Goal: Use online tool/utility: Use online tool/utility

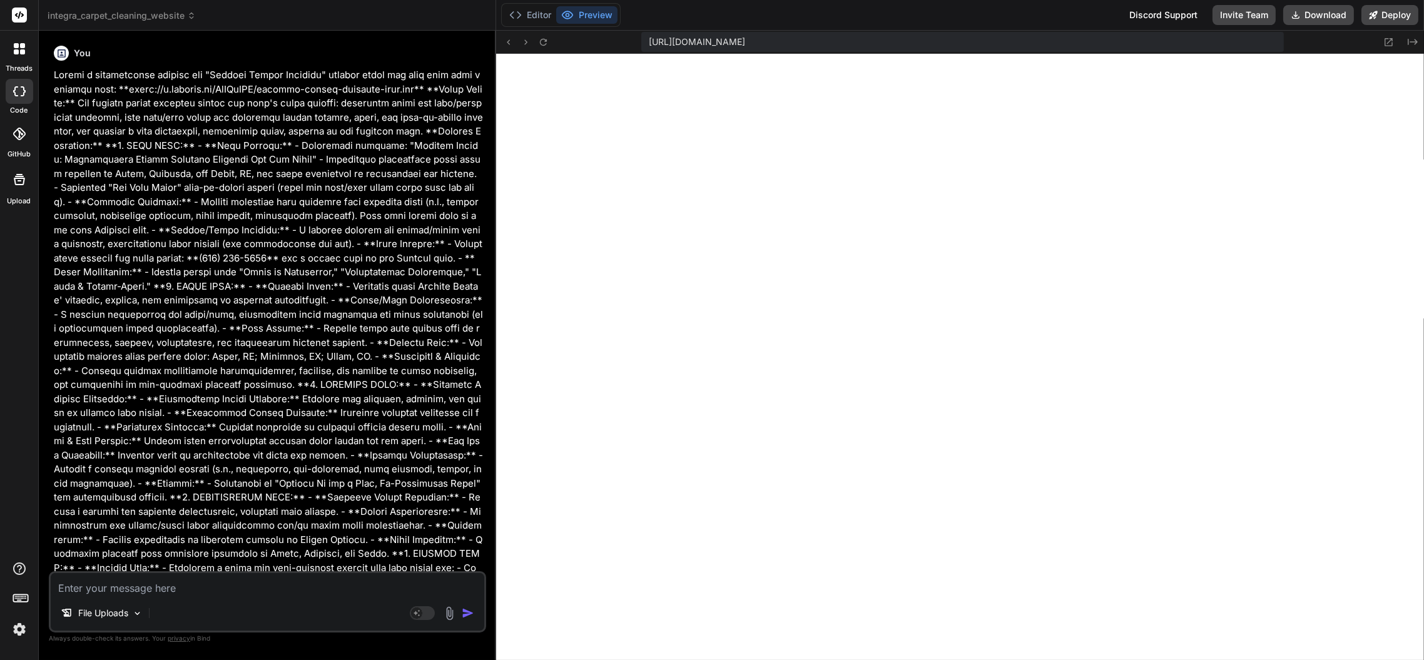
scroll to position [1032, 0]
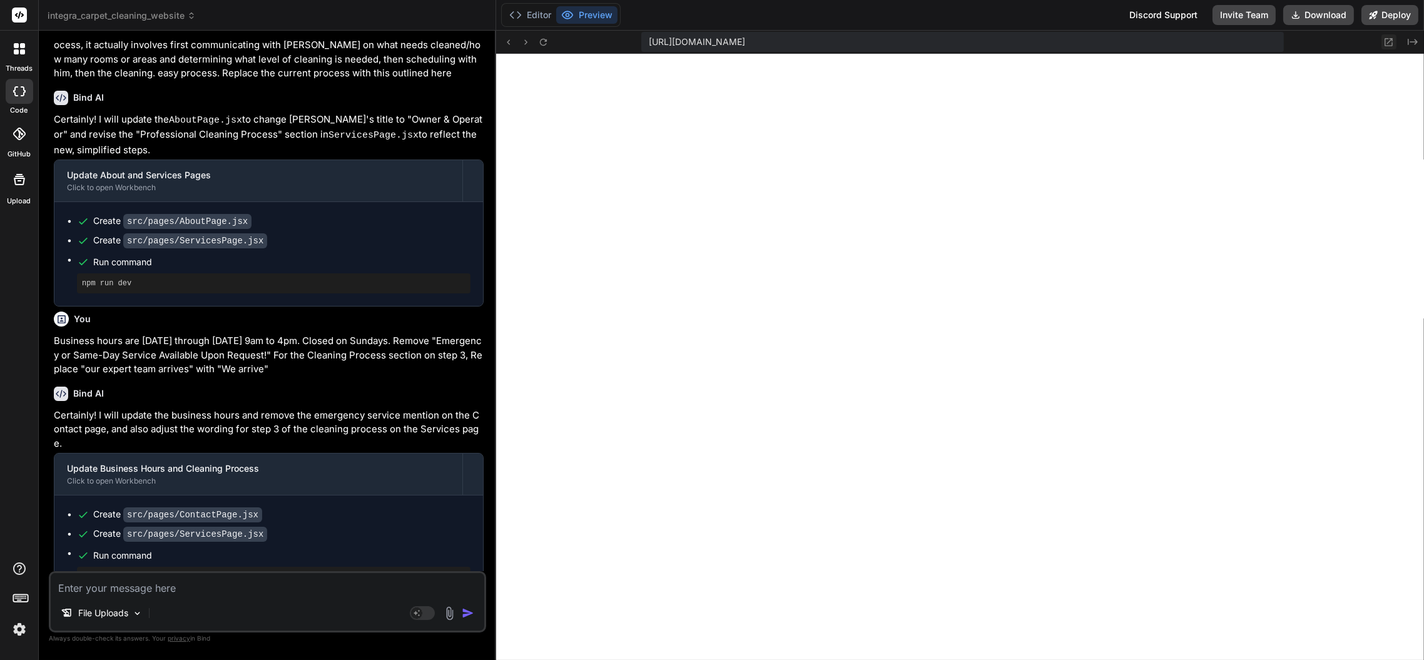
click at [1385, 43] on icon at bounding box center [1389, 42] width 11 height 11
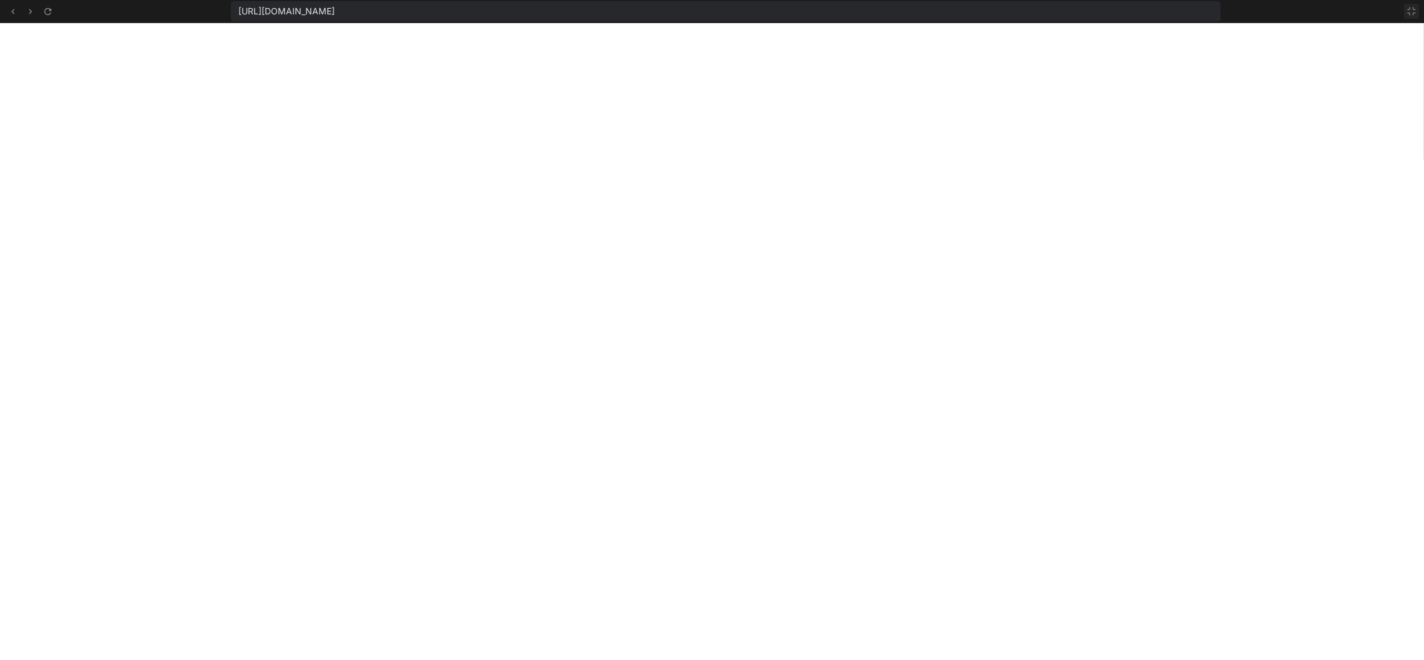
click at [1416, 9] on icon at bounding box center [1412, 11] width 10 height 10
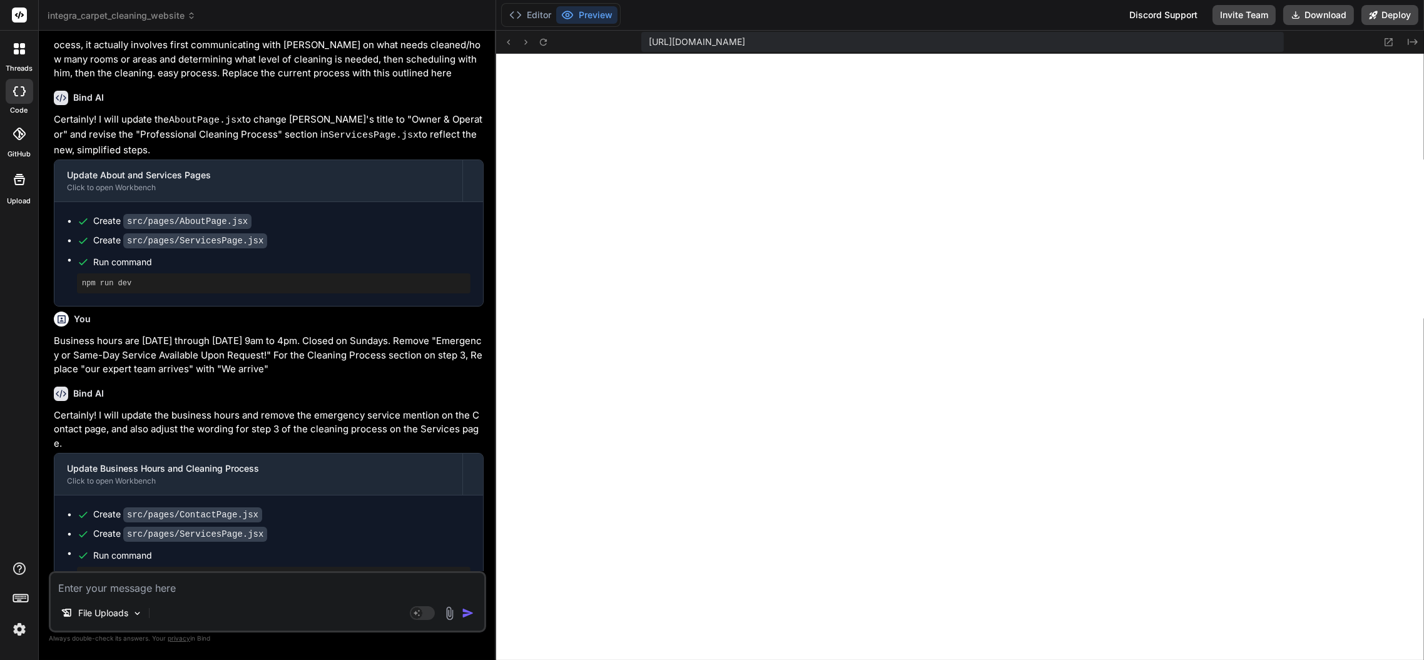
click at [1088, 43] on div "[URL][DOMAIN_NAME]" at bounding box center [962, 42] width 643 height 20
drag, startPoint x: 1028, startPoint y: 39, endPoint x: 1056, endPoint y: 41, distance: 28.2
click at [1056, 41] on div "[URL][DOMAIN_NAME]" at bounding box center [962, 42] width 643 height 20
drag, startPoint x: 1050, startPoint y: 39, endPoint x: 646, endPoint y: 46, distance: 404.3
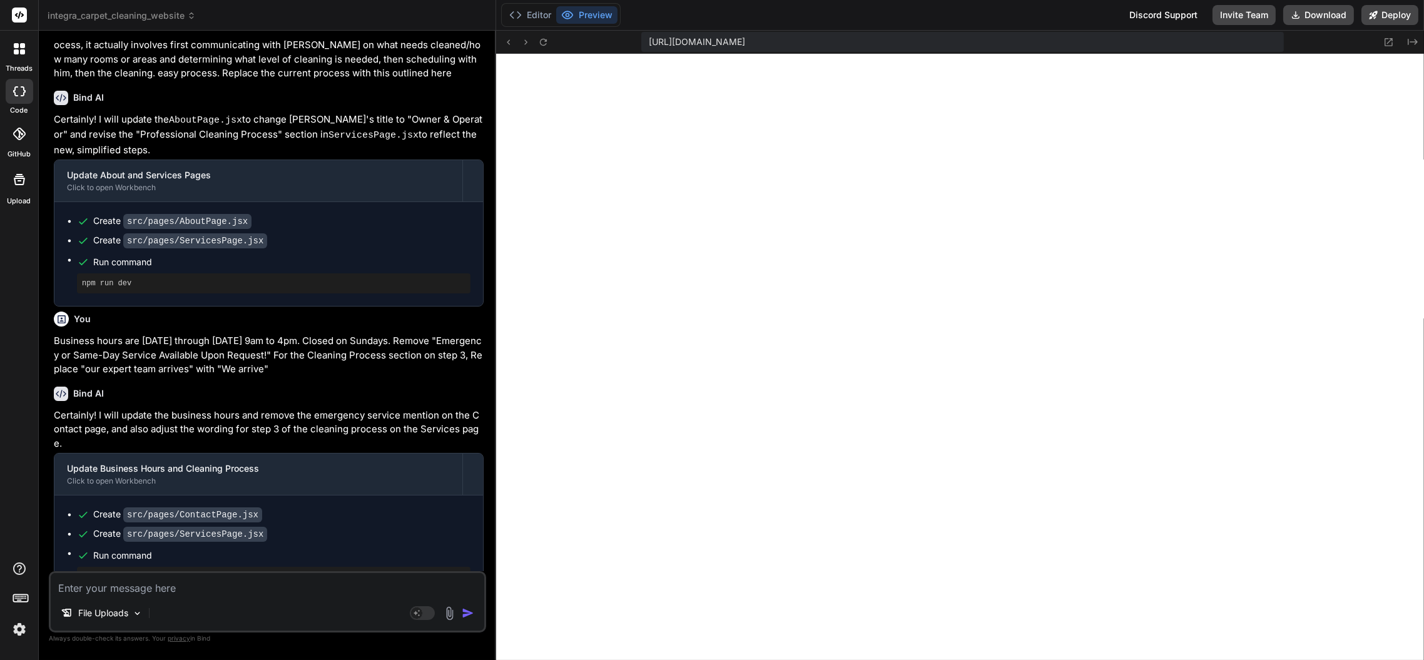
click at [646, 46] on div "[URL][DOMAIN_NAME]" at bounding box center [962, 42] width 643 height 20
copy span "[URL][DOMAIN_NAME]"
click at [1141, 44] on div "[URL][DOMAIN_NAME]" at bounding box center [962, 42] width 643 height 20
click at [1387, 16] on button "Deploy" at bounding box center [1390, 15] width 57 height 20
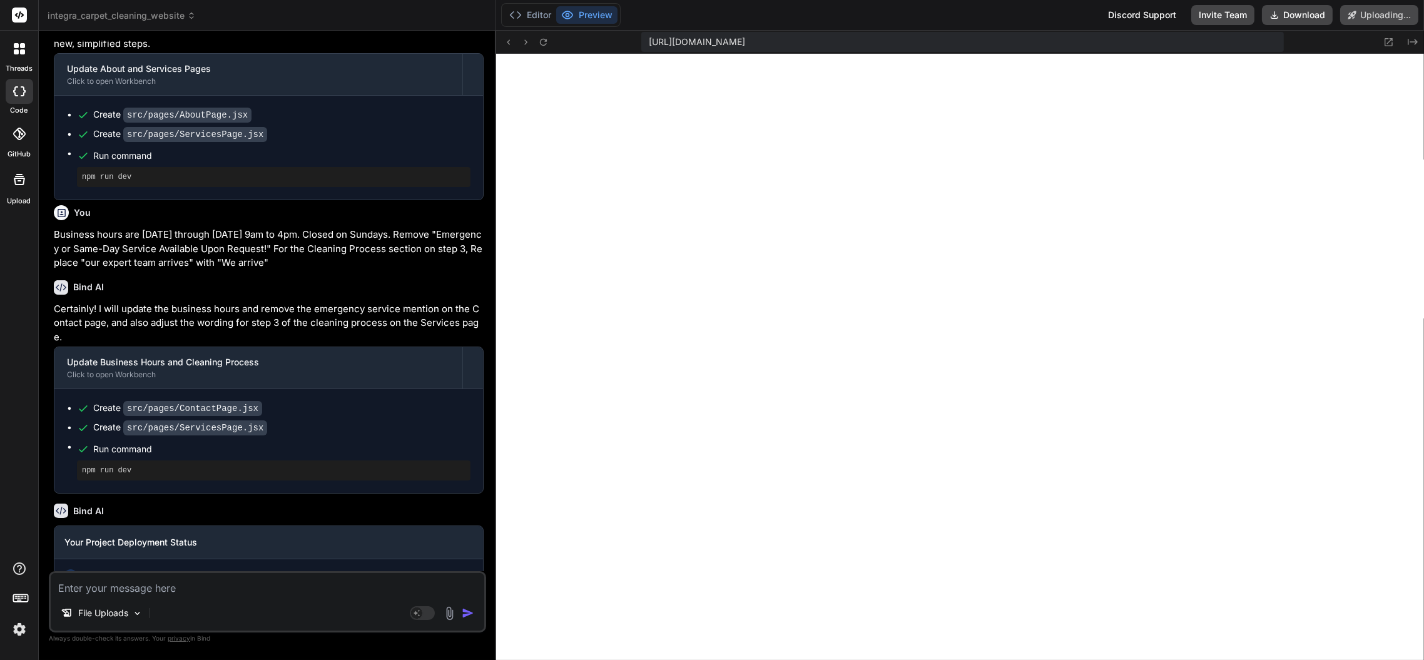
scroll to position [1941, 0]
type textarea "x"
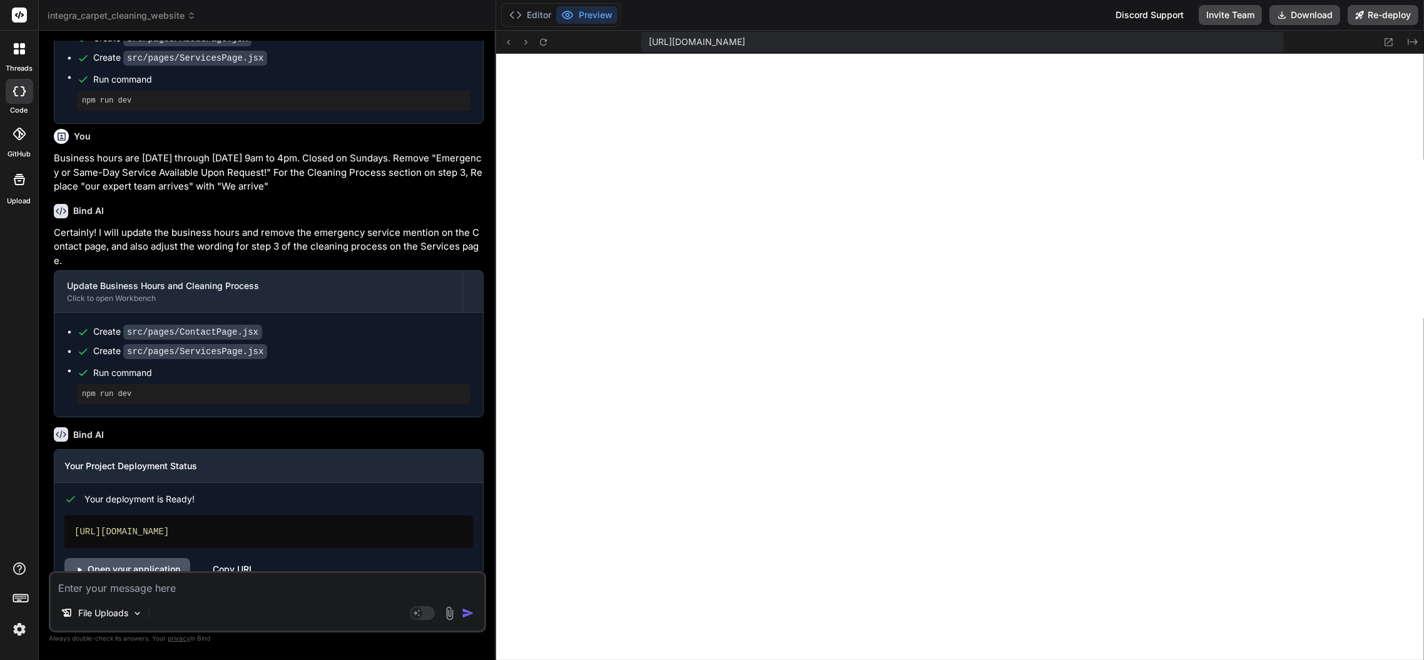
click at [155, 558] on link "Open your application" at bounding box center [127, 569] width 126 height 23
click at [227, 583] on textarea at bounding box center [268, 584] width 434 height 23
type textarea "L"
type textarea "x"
type textarea "Lo"
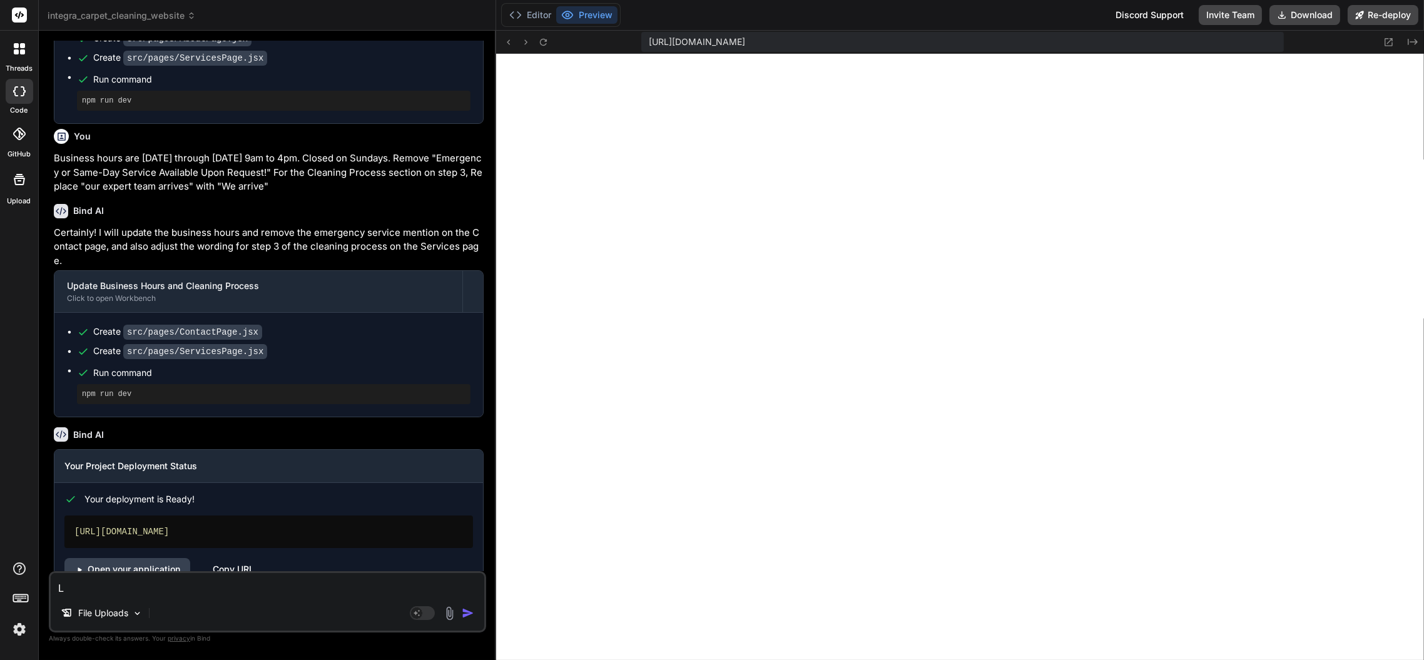
type textarea "x"
type textarea "Loo"
type textarea "x"
type textarea "Look"
type textarea "x"
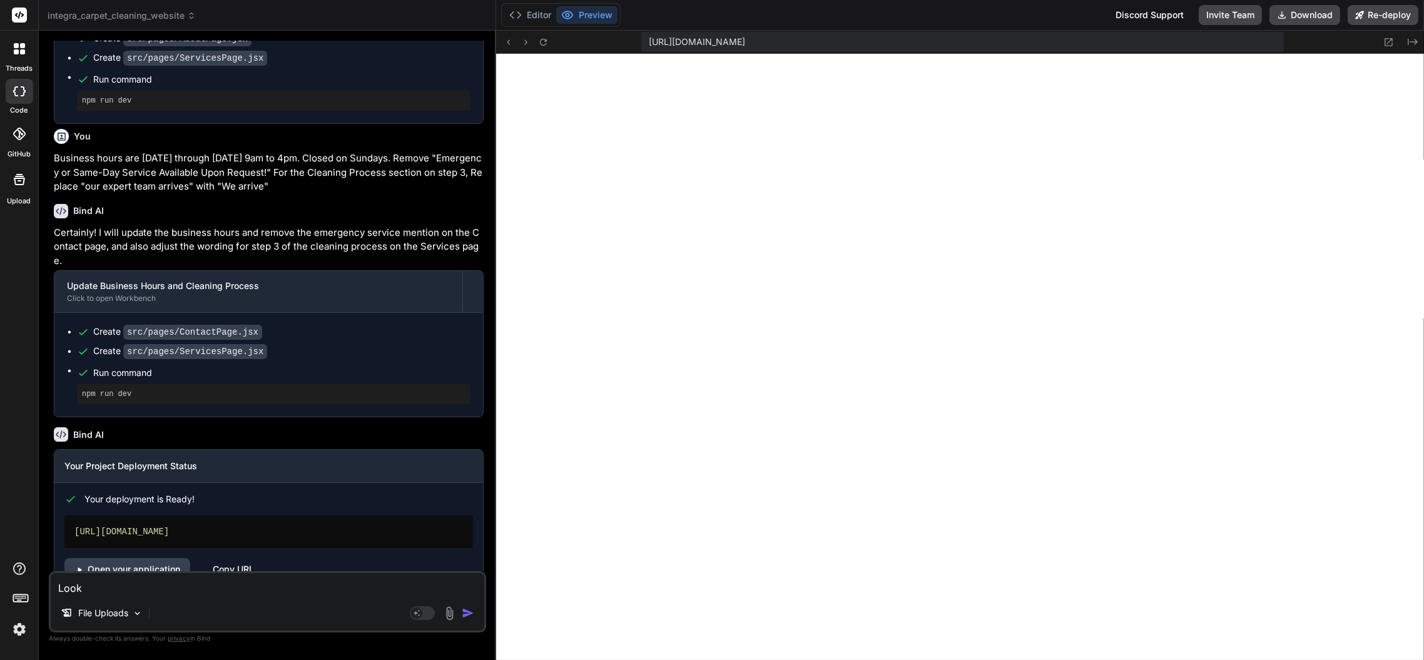
type textarea "Looks"
type textarea "x"
type textarea "Looks"
type textarea "x"
type textarea "Looks g"
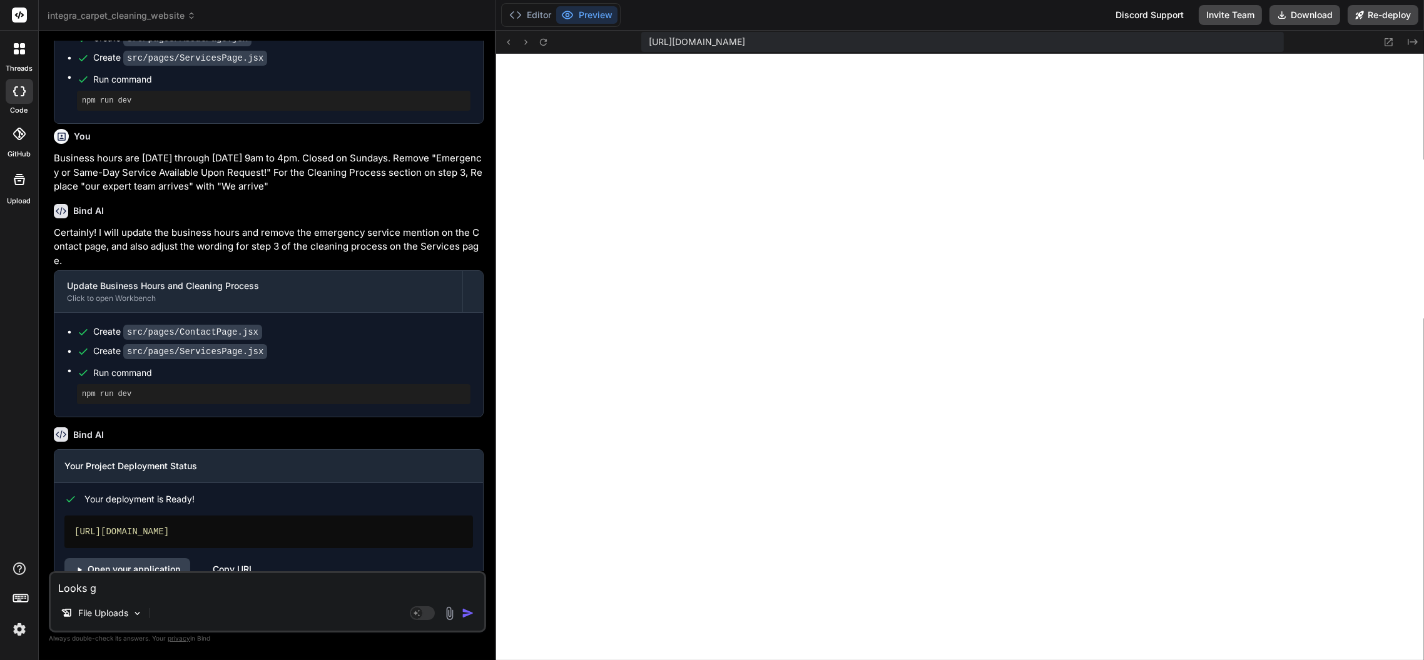
type textarea "x"
type textarea "Looks gr"
type textarea "x"
type textarea "Looks gre"
type textarea "x"
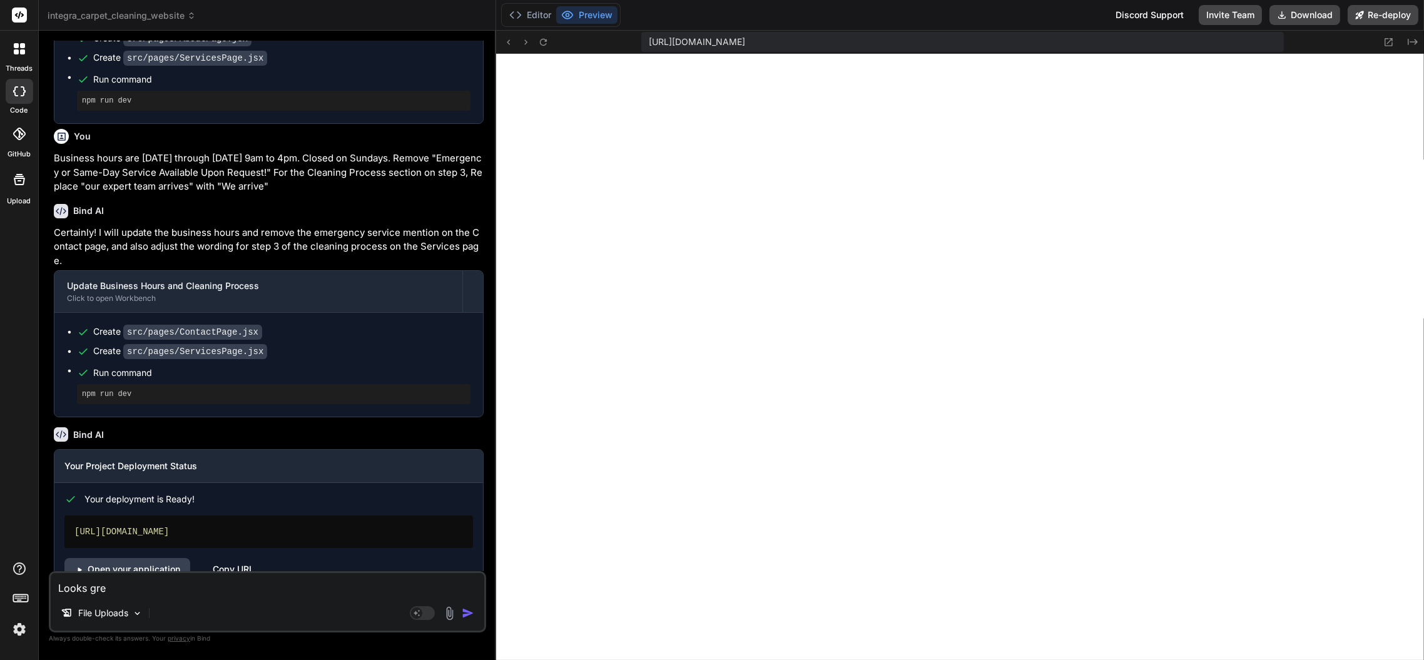
type textarea "Looks grea"
type textarea "x"
type textarea "Looks great"
type textarea "x"
type textarea "Looks great."
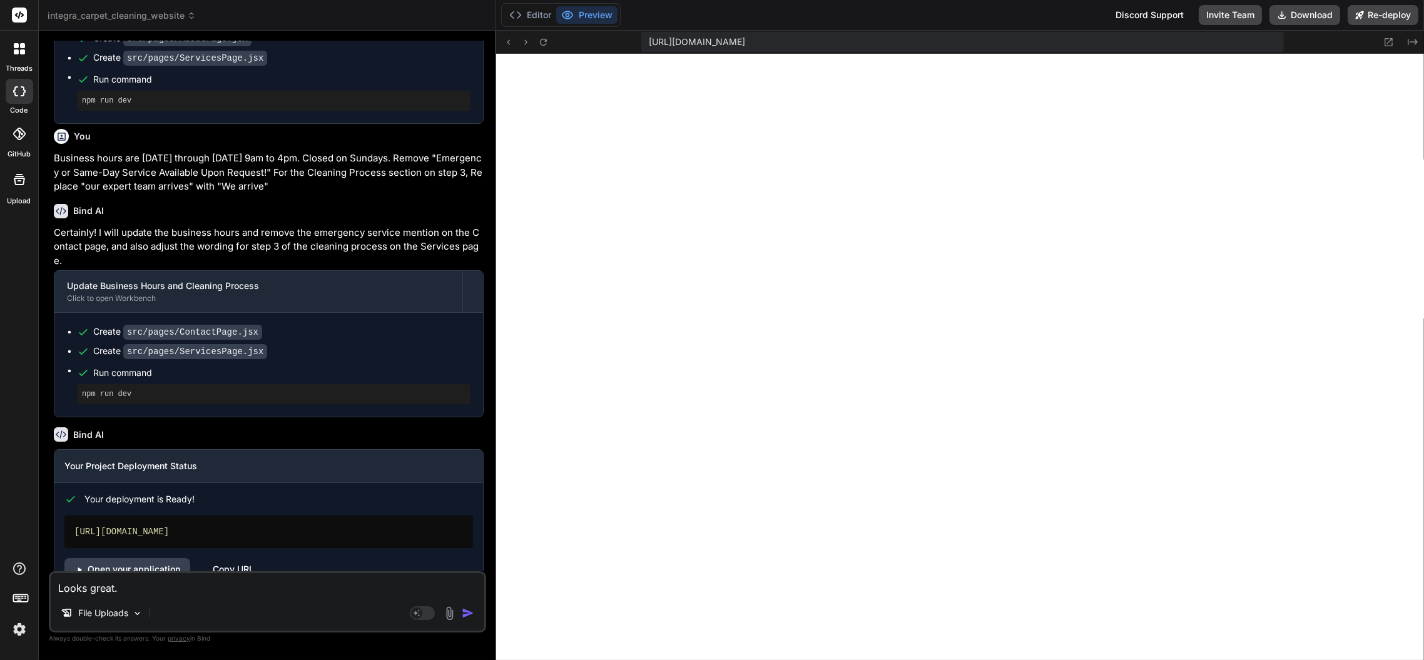
type textarea "x"
type textarea "Looks great."
type textarea "x"
type textarea "Looks great. B"
type textarea "x"
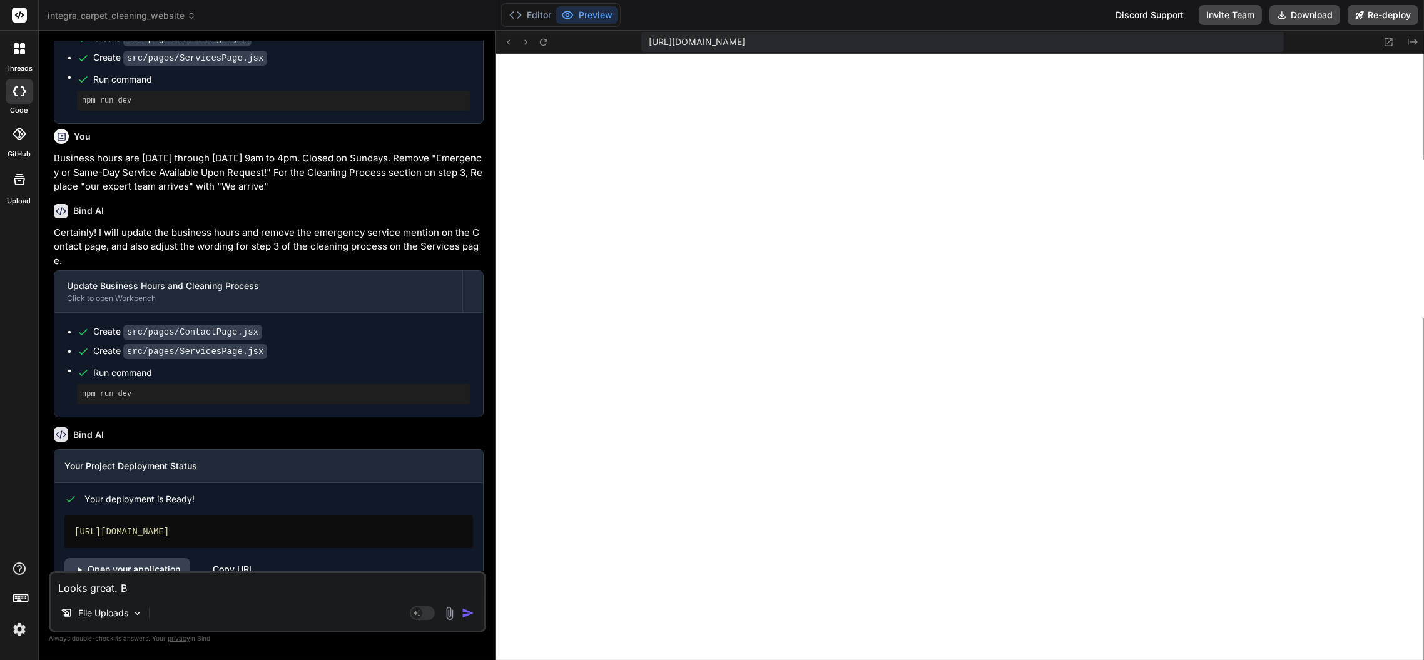
type textarea "Looks great. Bu"
type textarea "x"
type textarea "Looks great. But"
type textarea "x"
type textarea "Looks great. But"
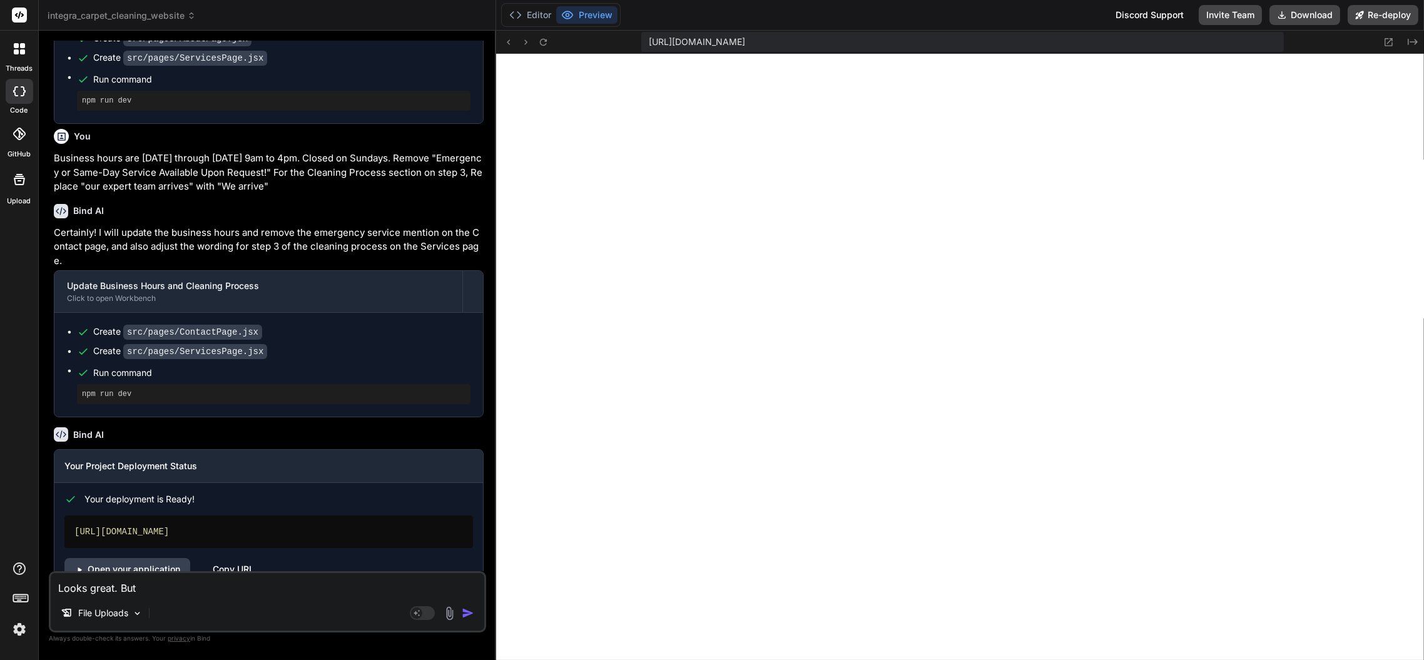
type textarea "x"
type textarea "Looks great. But t"
type textarea "x"
type textarea "Looks great. But th"
type textarea "x"
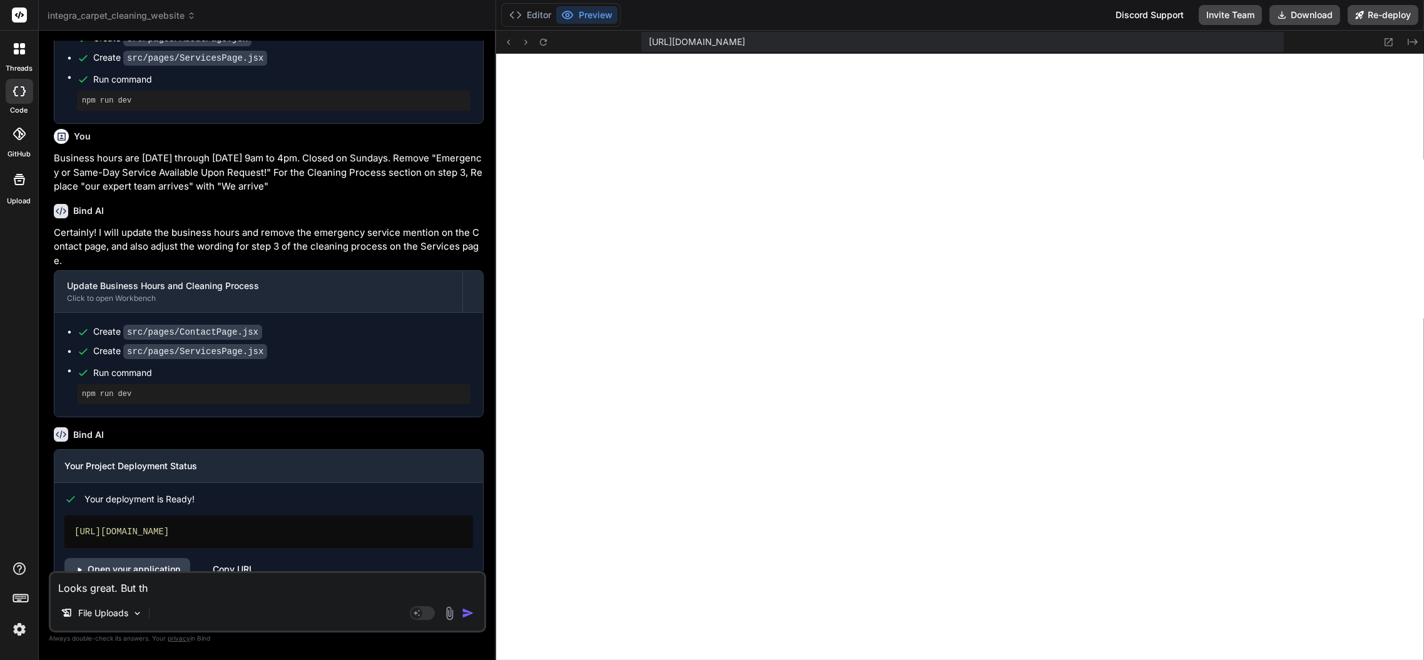
type textarea "Looks great. But the"
type textarea "x"
type textarea "Looks great. But the"
type textarea "x"
type textarea "Looks great. But the f"
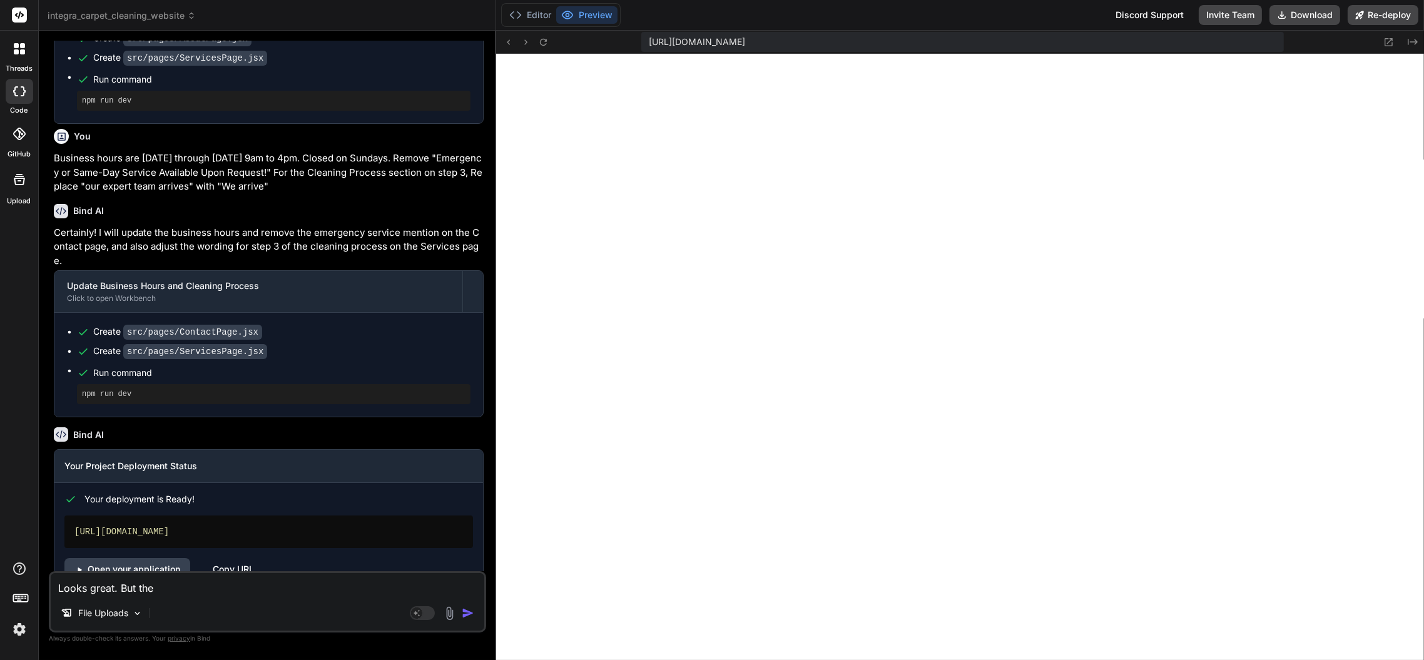
type textarea "x"
type textarea "Looks great. But the fi"
type textarea "x"
type textarea "Looks great. But the fir"
type textarea "x"
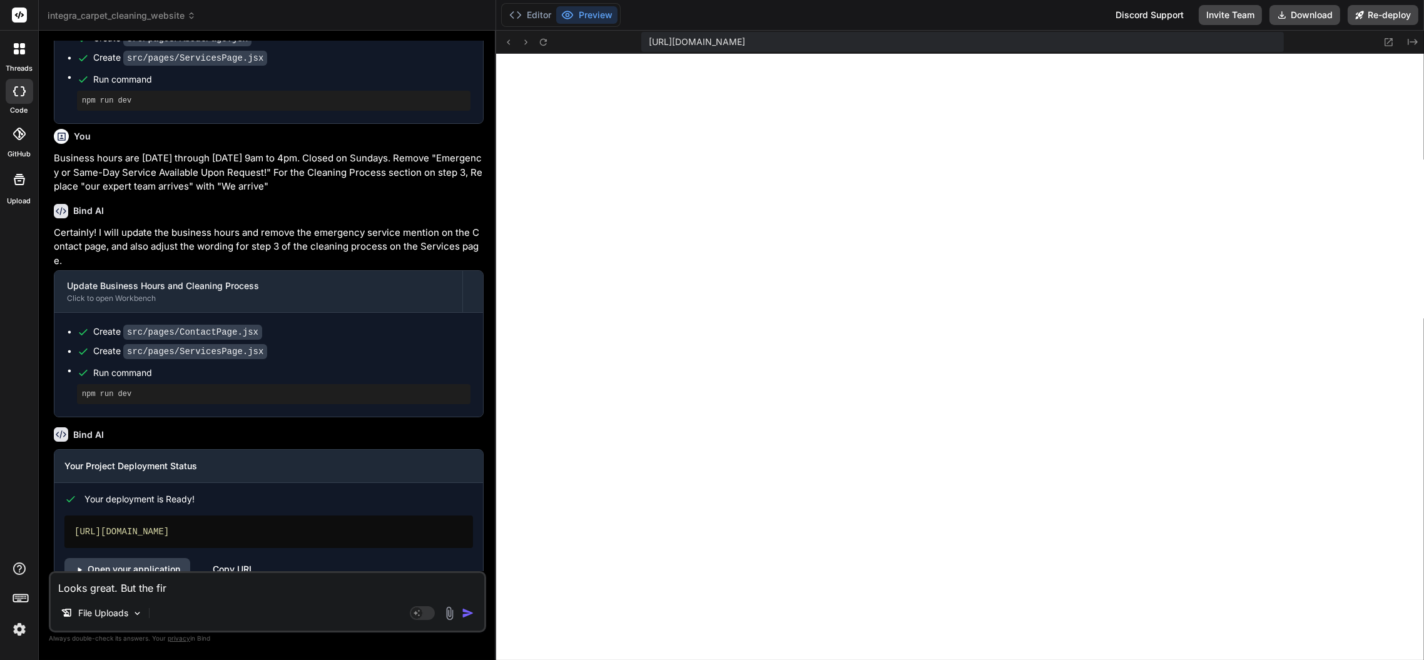
type textarea "Looks great. But the firs"
type textarea "x"
type textarea "Looks great. But the first"
type textarea "x"
type textarea "Looks great. But the first"
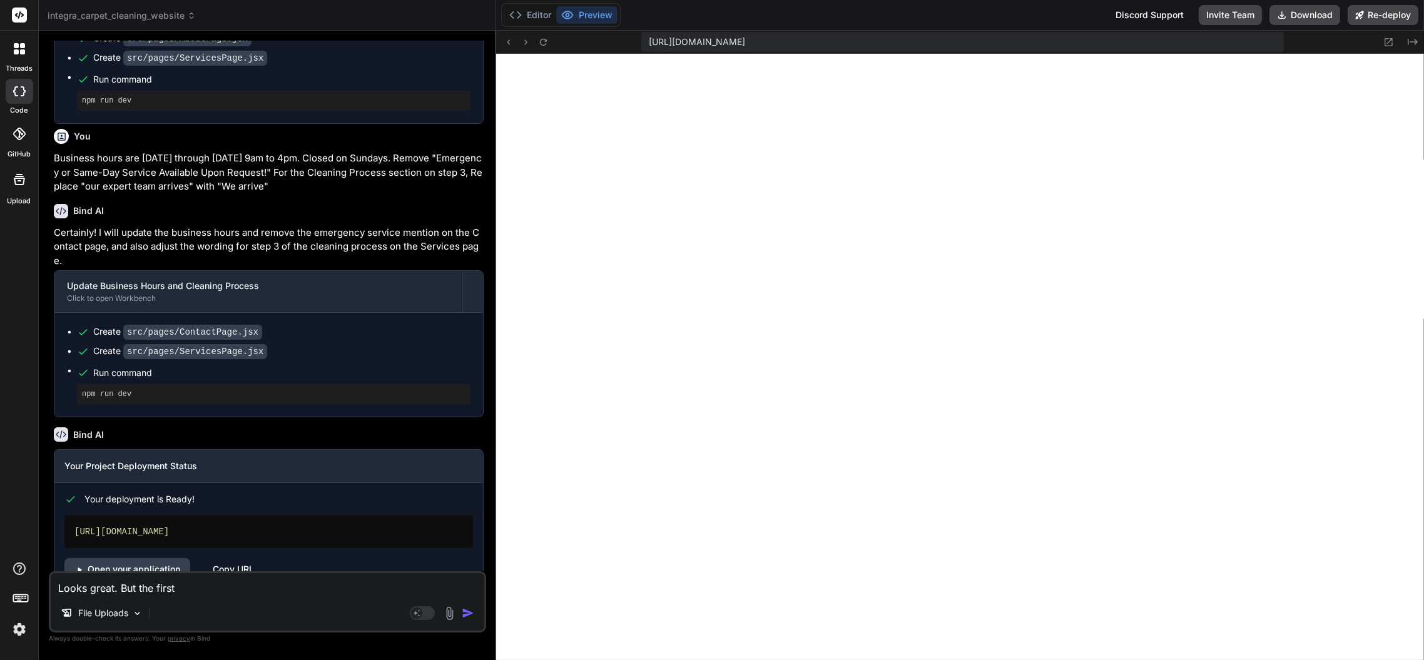
type textarea "x"
type textarea "Looks great. But the first s"
type textarea "x"
type textarea "Looks great. But the first se"
type textarea "x"
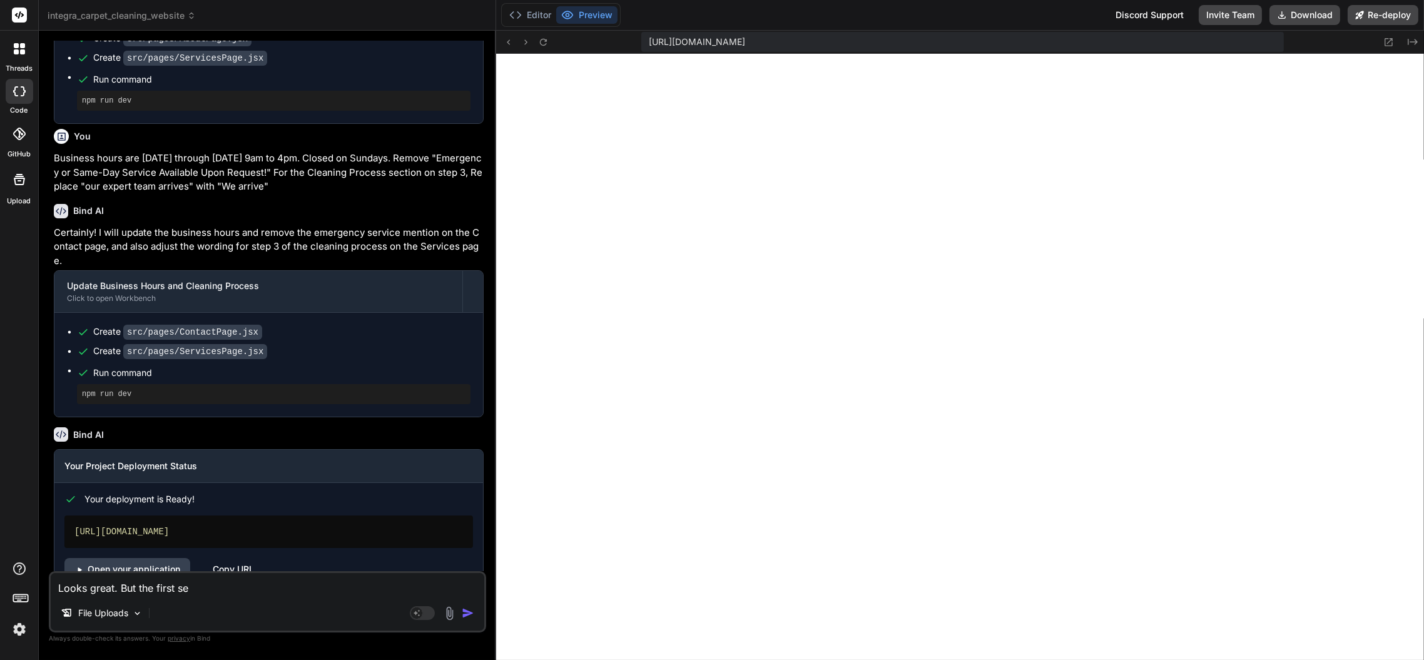
type textarea "Looks great. But the first sec"
type textarea "x"
type textarea "Looks great. But the first sect"
type textarea "x"
type textarea "Looks great. But the first secti"
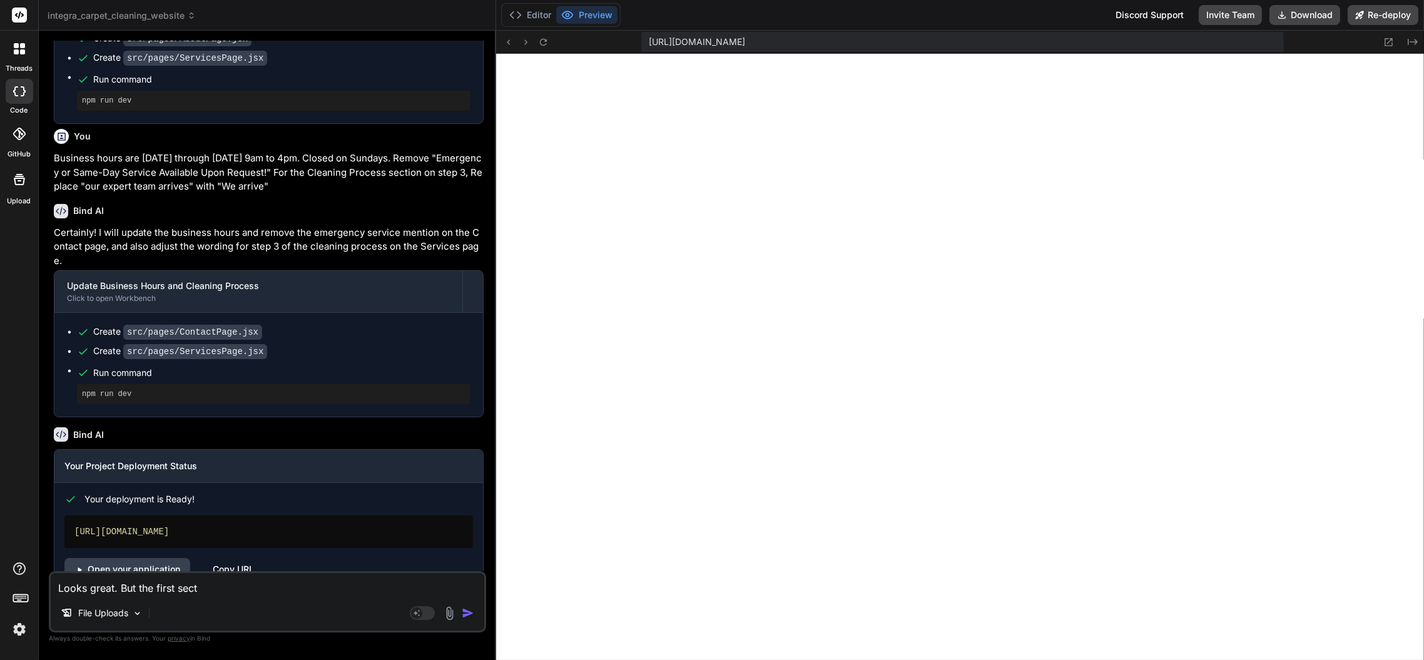
type textarea "x"
type textarea "Looks great. But the first sectio"
type textarea "x"
type textarea "Looks great. But the first section"
type textarea "x"
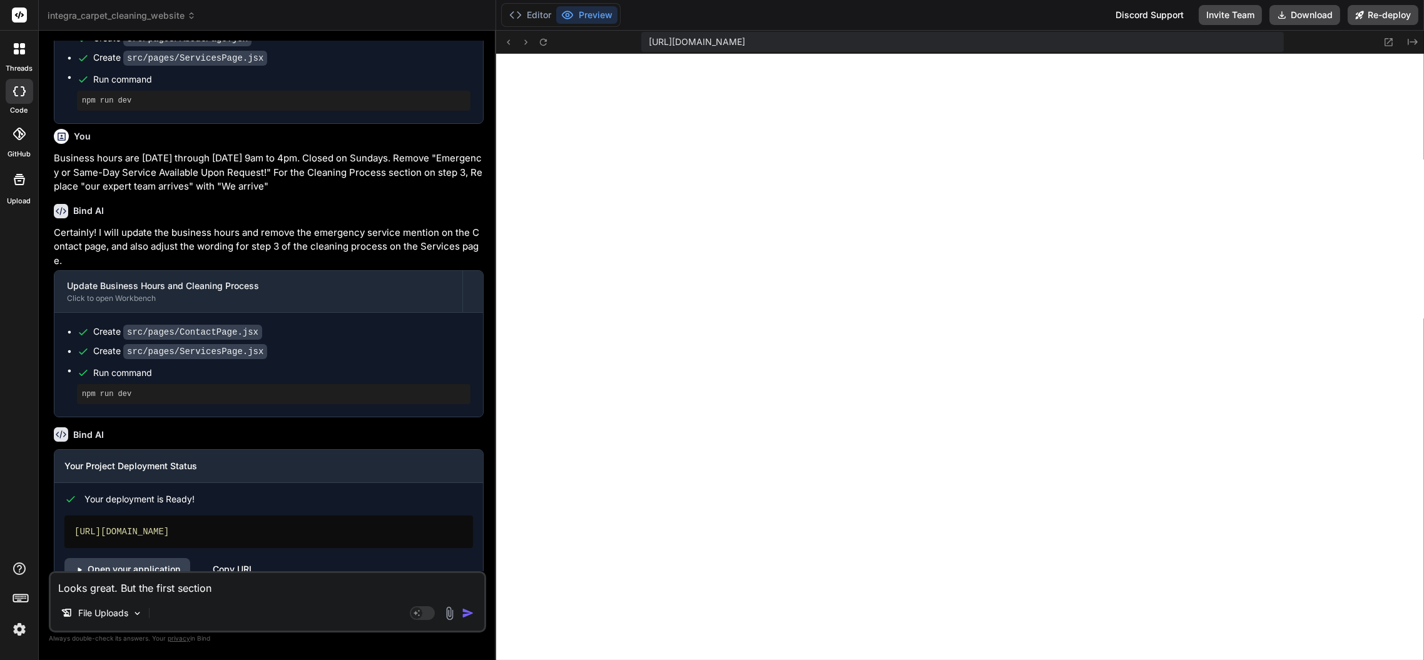
type textarea "Looks great. But the first section"
type textarea "x"
type textarea "Looks great. But the first section ""
type textarea "x"
paste textarea "Integra Cleans: Professional Carpet Cleaning Services You Can Trust Serving [GE…"
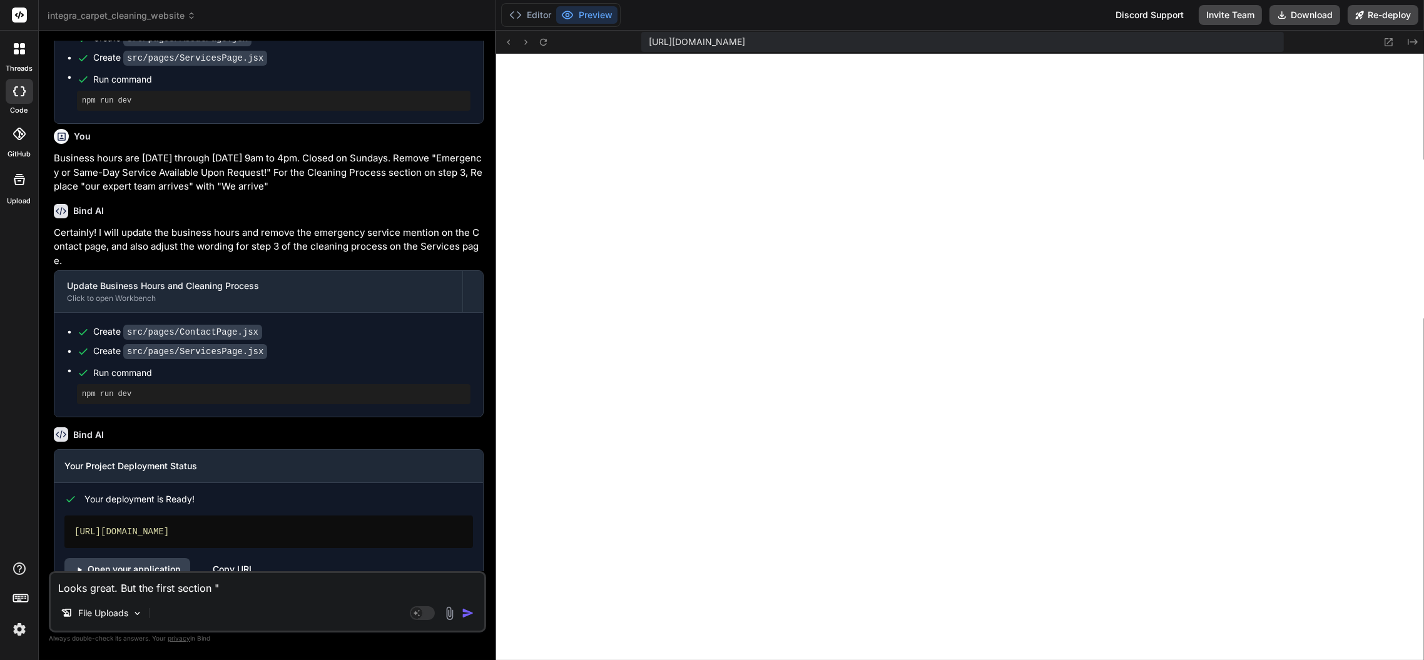
type textarea "Looks great. But the first section "Integra Cleans: Professional Carpet Cleanin…"
type textarea "x"
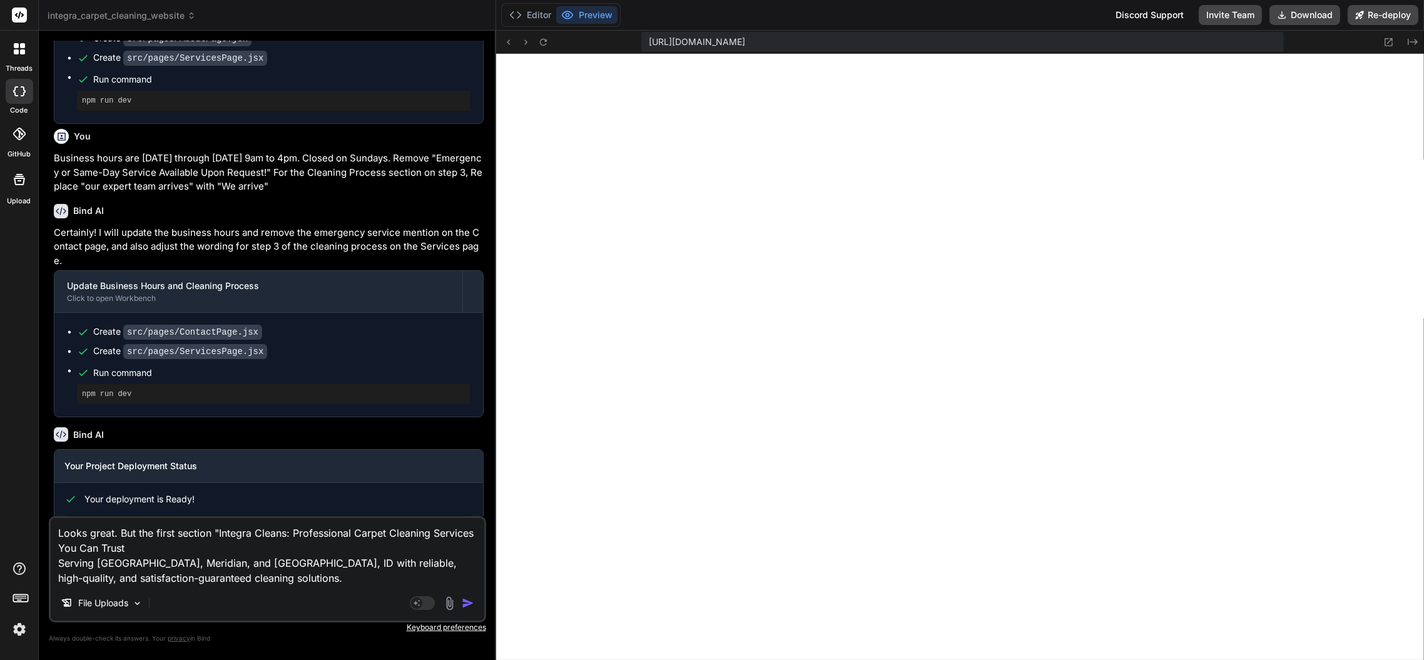
type textarea "Looks great. But the first section "Integra Cleans: Professional Carpet Cleanin…"
type textarea "x"
type textarea "Looks great. But the first section "Integra Cleans: Professional Carpet Cleanin…"
type textarea "x"
type textarea "Looks great. But the first section "Integra Cleans: Professional Carpet Cleanin…"
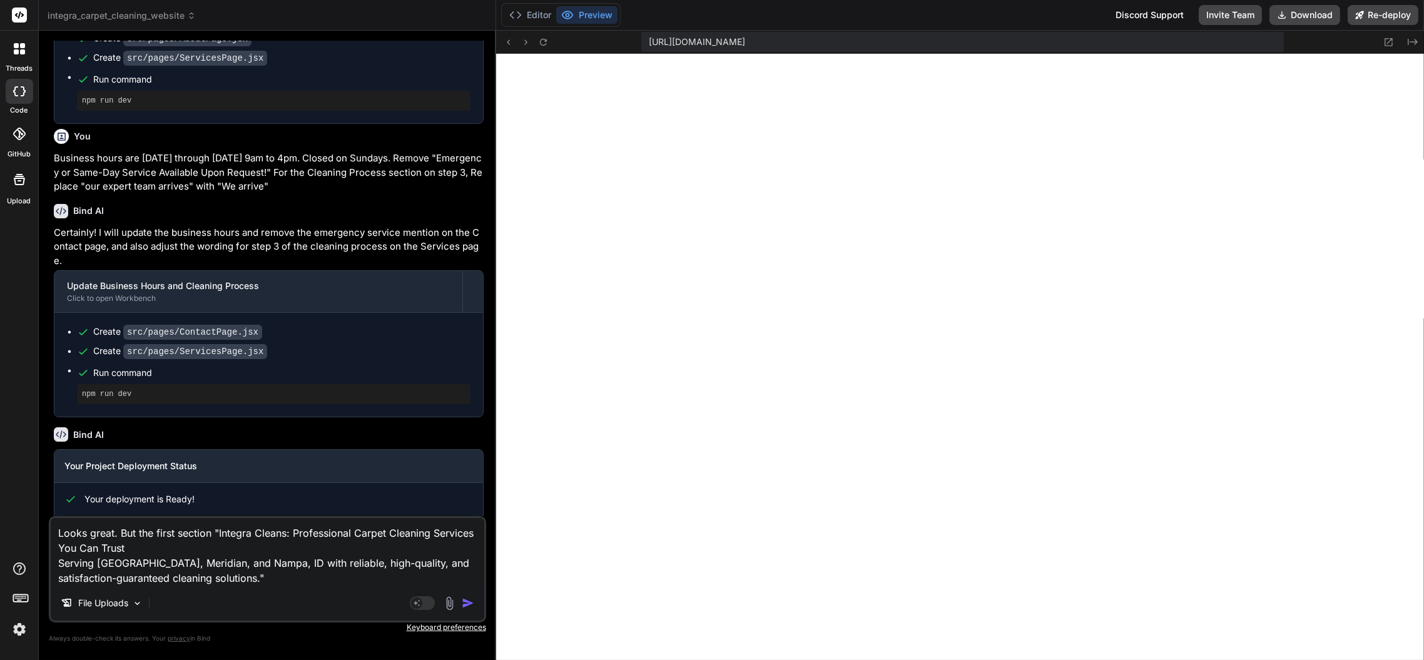
type textarea "x"
type textarea "Looks great. But the first section "Integra Cleans: Professional Carpet Cleanin…"
type textarea "x"
type textarea "Looks great. But the first section "Integra Cleans: Professional Carpet Cleanin…"
type textarea "x"
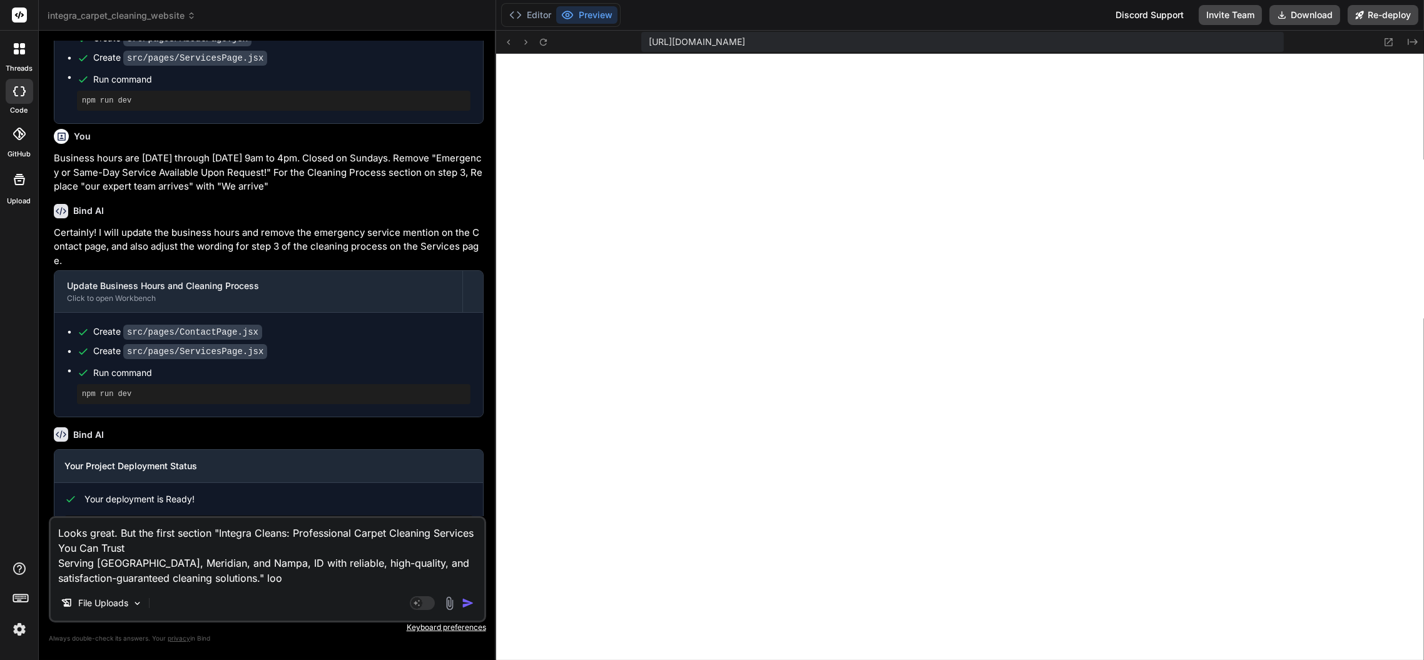
type textarea "Looks great. But the first section "Integra Cleans: Professional Carpet Cleanin…"
type textarea "x"
type textarea "Looks great. But the first section "Integra Cleans: Professional Carpet Cleanin…"
type textarea "x"
type textarea "Looks great. But the first section "Integra Cleans: Professional Carpet Cleanin…"
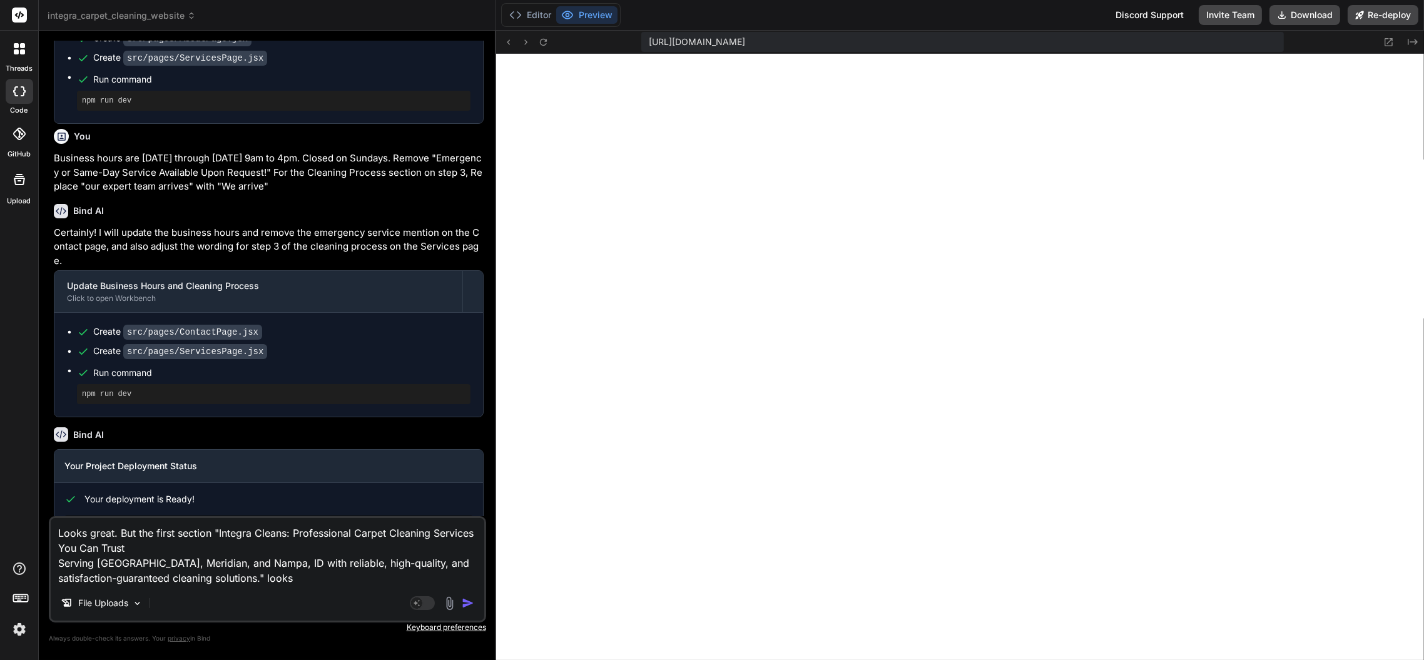
type textarea "x"
type textarea "Looks great. But the first section "Integra Cleans: Professional Carpet Cleanin…"
type textarea "x"
type textarea "Looks great. But the first section "Integra Cleans: Professional Carpet Cleanin…"
type textarea "x"
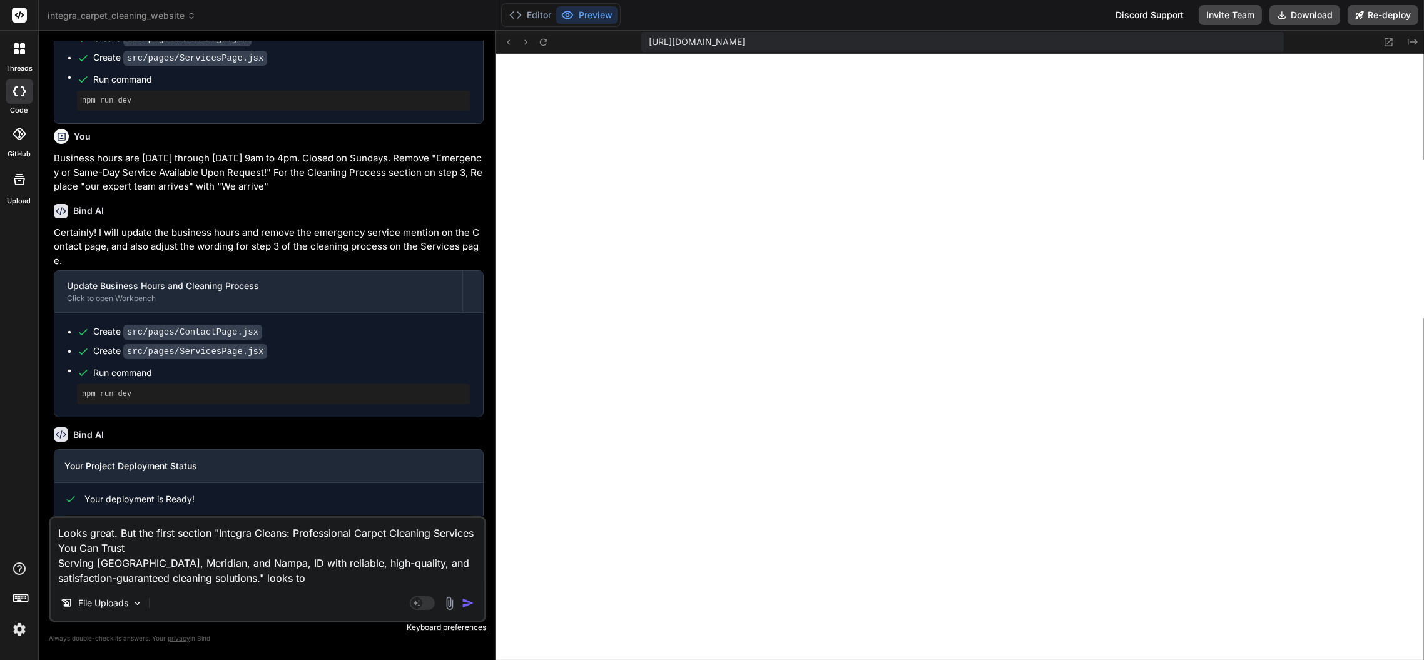
type textarea "Looks great. But the first section "Integra Cleans: Professional Carpet Cleanin…"
type textarea "x"
type textarea "Looks great. But the first section "Integra Cleans: Professional Carpet Cleanin…"
type textarea "x"
type textarea "Looks great. But the first section "Integra Cleans: Professional Carpet Cleanin…"
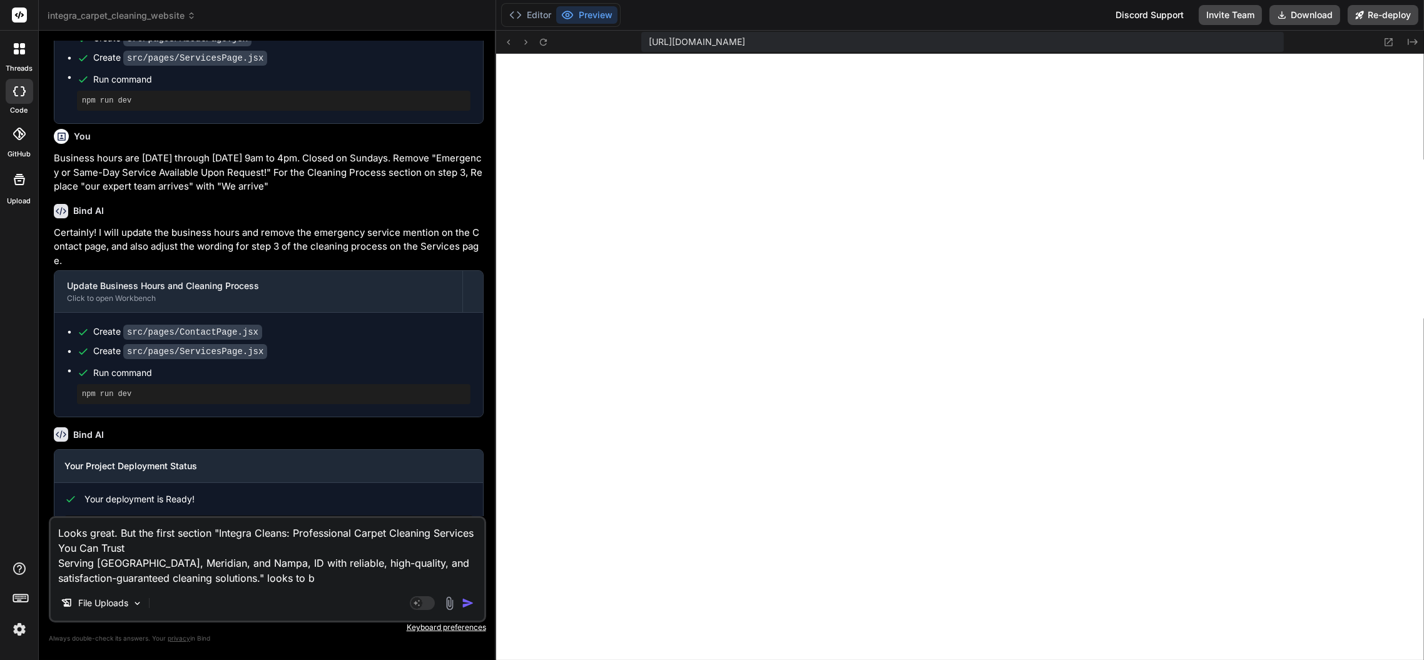
type textarea "x"
type textarea "Looks great. But the first section "Integra Cleans: Professional Carpet Cleanin…"
type textarea "x"
type textarea "Looks great. But the first section "Integra Cleans: Professional Carpet Cleanin…"
type textarea "x"
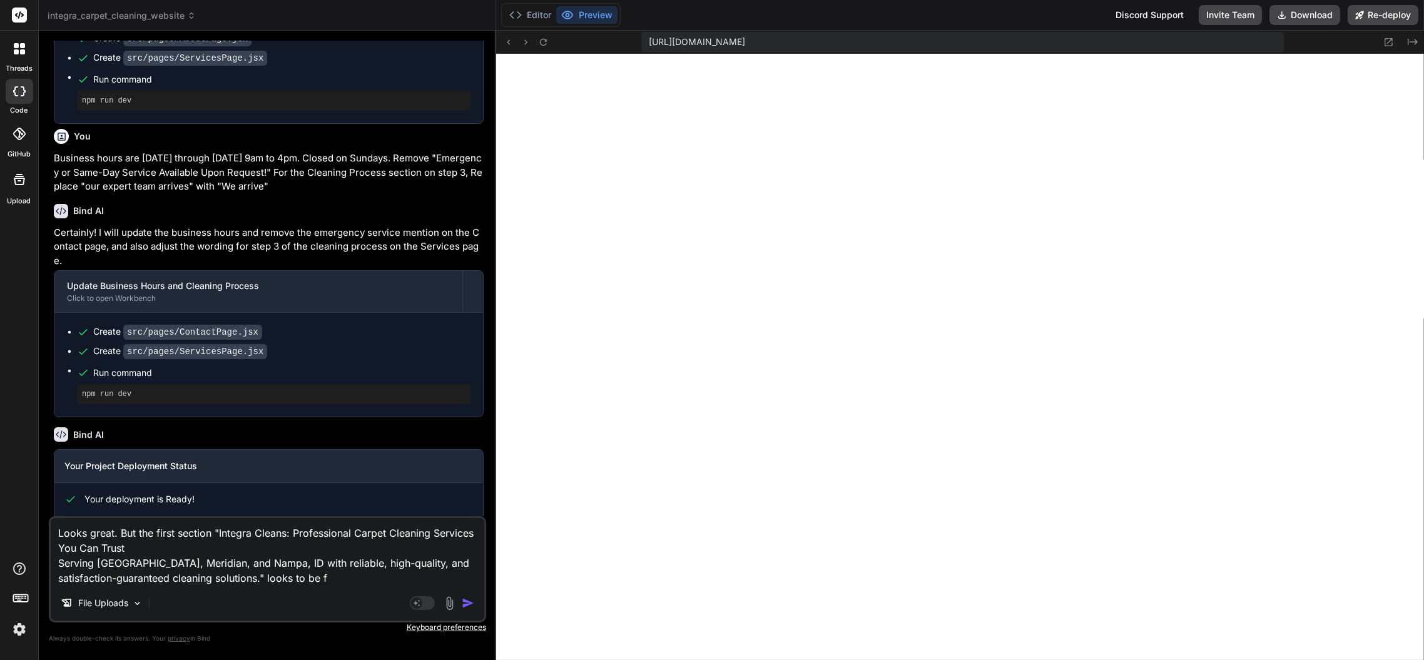
type textarea "Looks great. But the first section "Integra Cleans: Professional Carpet Cleanin…"
type textarea "x"
type textarea "Looks great. But the first section "Integra Cleans: Professional Carpet Cleanin…"
type textarea "x"
type textarea "Looks great. But the first section "Integra Cleans: Professional Carpet Cleanin…"
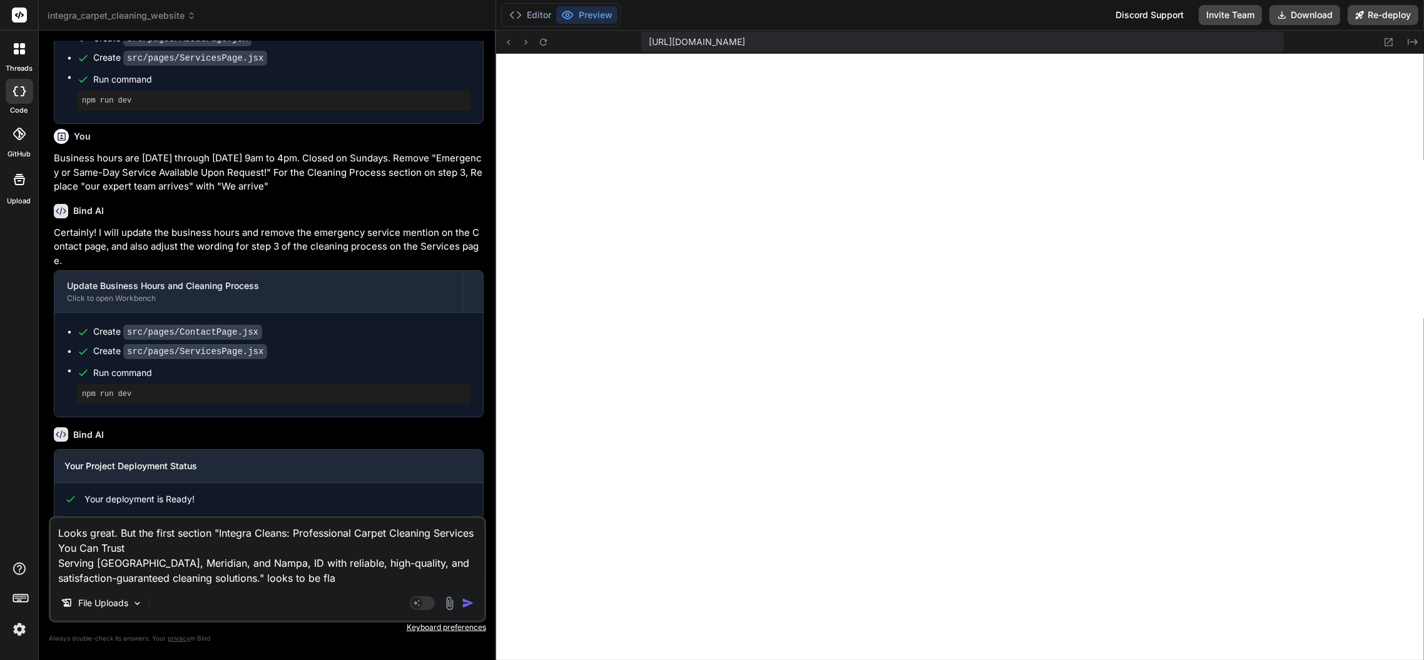
type textarea "x"
type textarea "Looks great. But the first section "Integra Cleans: Professional Carpet Cleanin…"
type textarea "x"
type textarea "Looks great. But the first section "Integra Cleans: Professional Carpet Cleanin…"
type textarea "x"
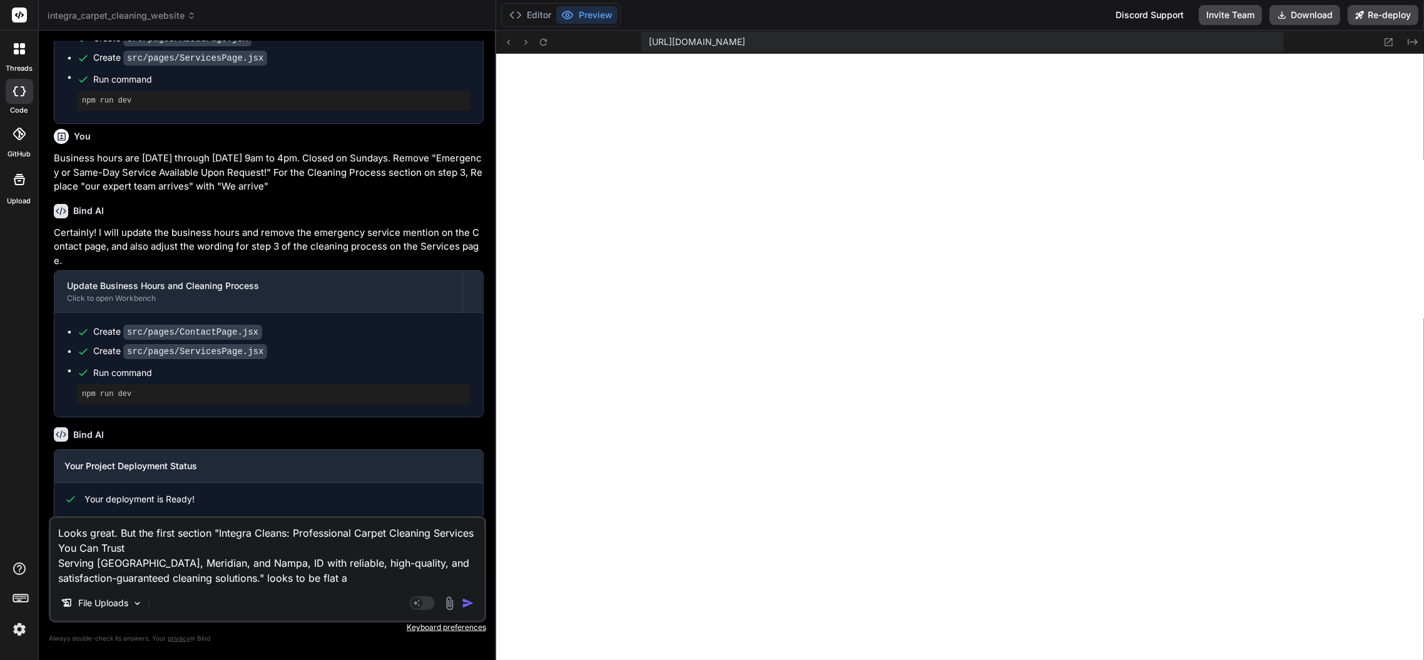
type textarea "Looks great. But the first section "Integra Cleans: Professional Carpet Cleanin…"
type textarea "x"
type textarea "Looks great. But the first section "Integra Cleans: Professional Carpet Cleanin…"
type textarea "x"
type textarea "Looks great. But the first section "Integra Cleans: Professional Carpet Cleanin…"
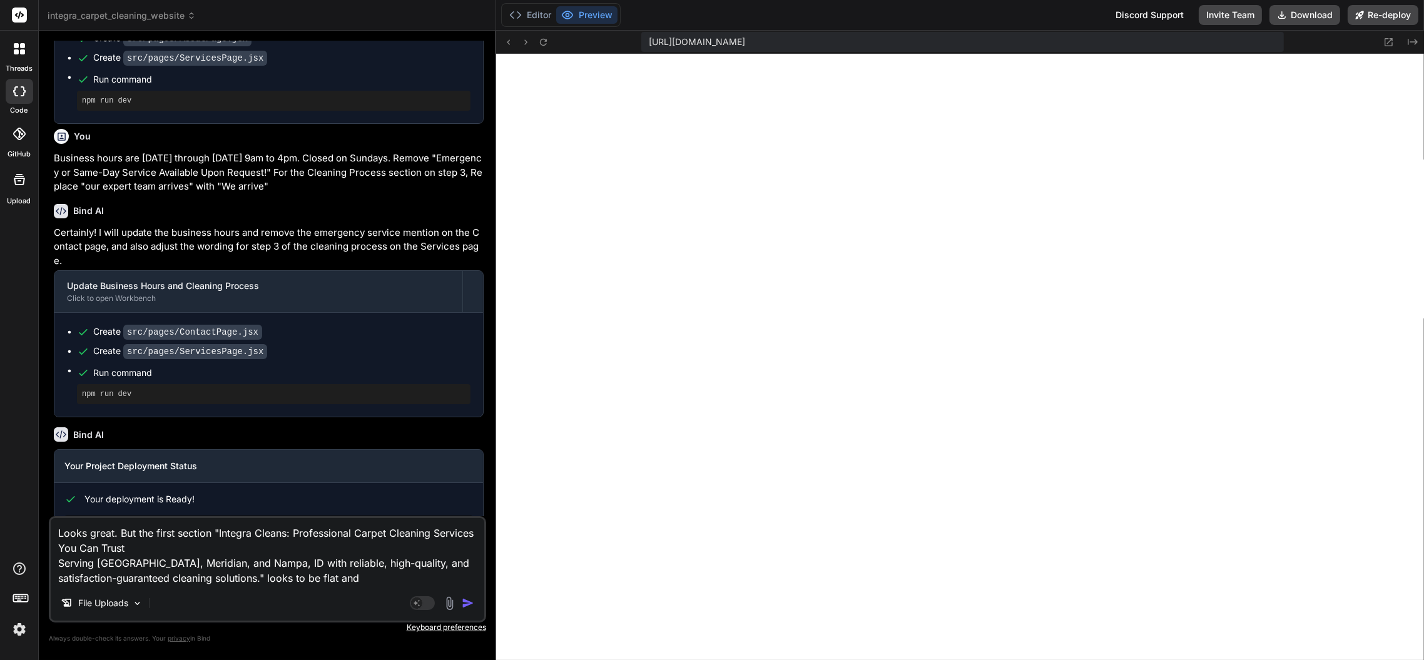
type textarea "x"
type textarea "Looks great. But the first section "Integra Cleans: Professional Carpet Cleanin…"
type textarea "x"
type textarea "Looks great. But the first section "Integra Cleans: Professional Carpet Cleanin…"
type textarea "x"
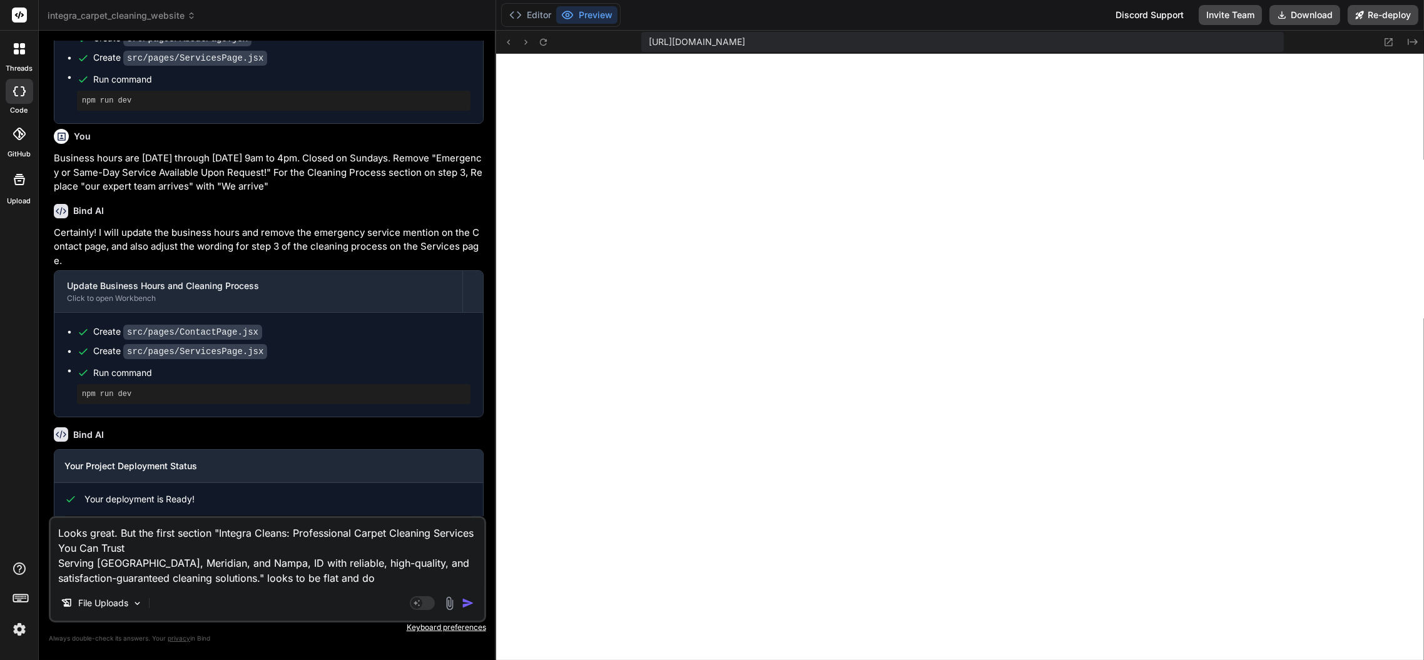
type textarea "Looks great. But the first section "Integra Cleans: Professional Carpet Cleanin…"
type textarea "x"
type textarea "Looks great. But the first section "Integra Cleans: Professional Carpet Cleanin…"
type textarea "x"
type textarea "Looks great. But the first section "Integra Cleans: Professional Carpet Cleanin…"
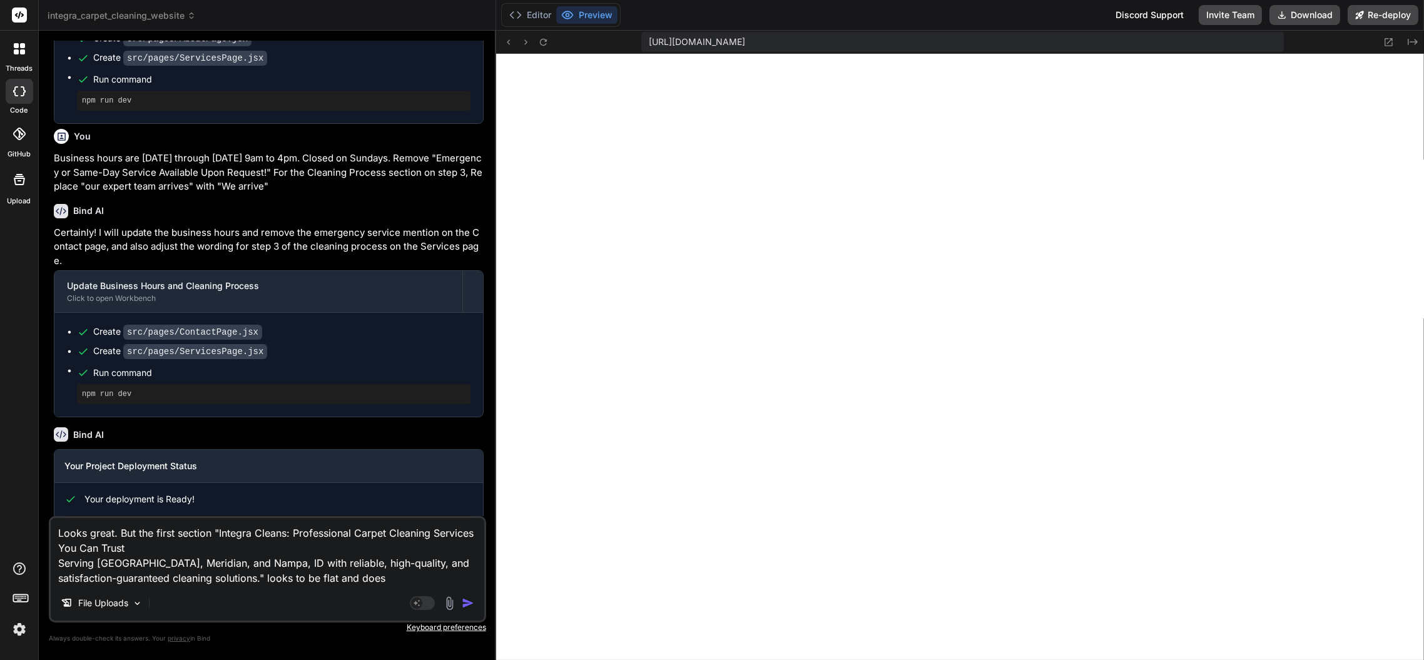
type textarea "x"
type textarea "Looks great. But the first section "Integra Cleans: Professional Carpet Cleanin…"
type textarea "x"
type textarea "Looks great. But the first section "Integra Cleans: Professional Carpet Cleanin…"
type textarea "x"
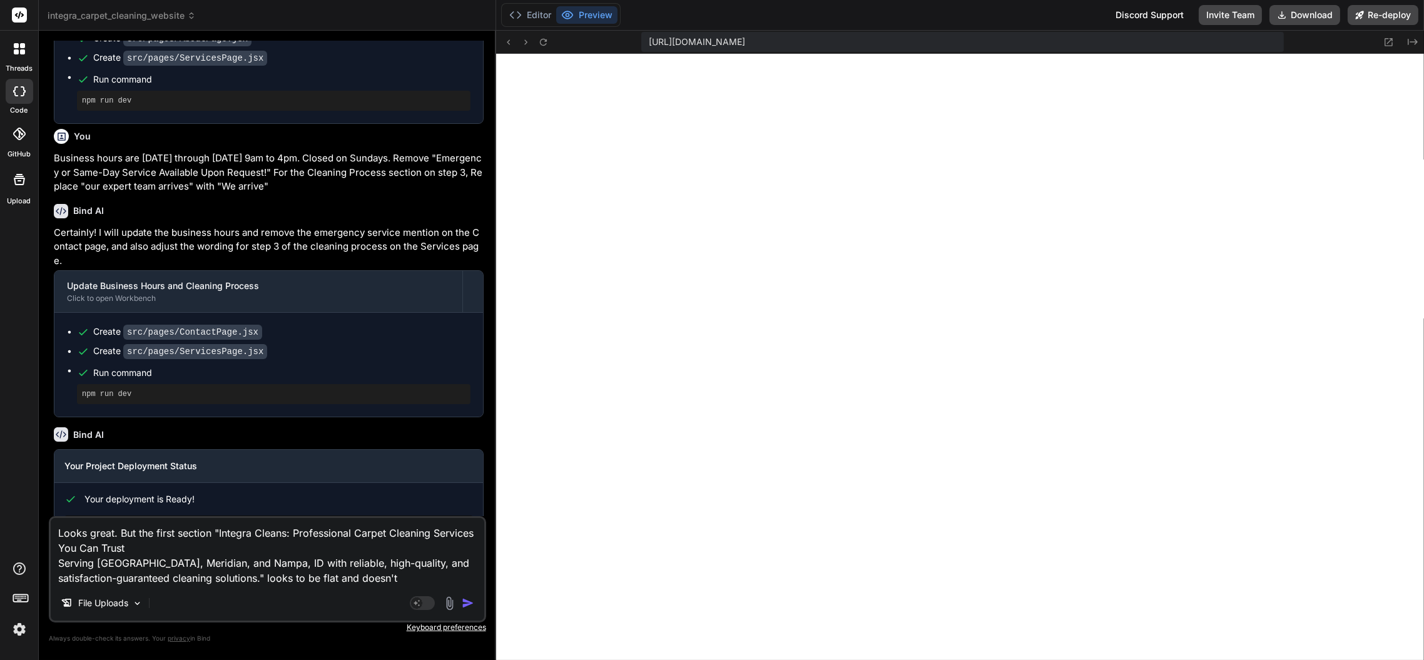
type textarea "Looks great. But the first section "Integra Cleans: Professional Carpet Cleanin…"
type textarea "x"
type textarea "Looks great. But the first section "Integra Cleans: Professional Carpet Cleanin…"
type textarea "x"
type textarea "Looks great. But the first section "Integra Cleans: Professional Carpet Cleanin…"
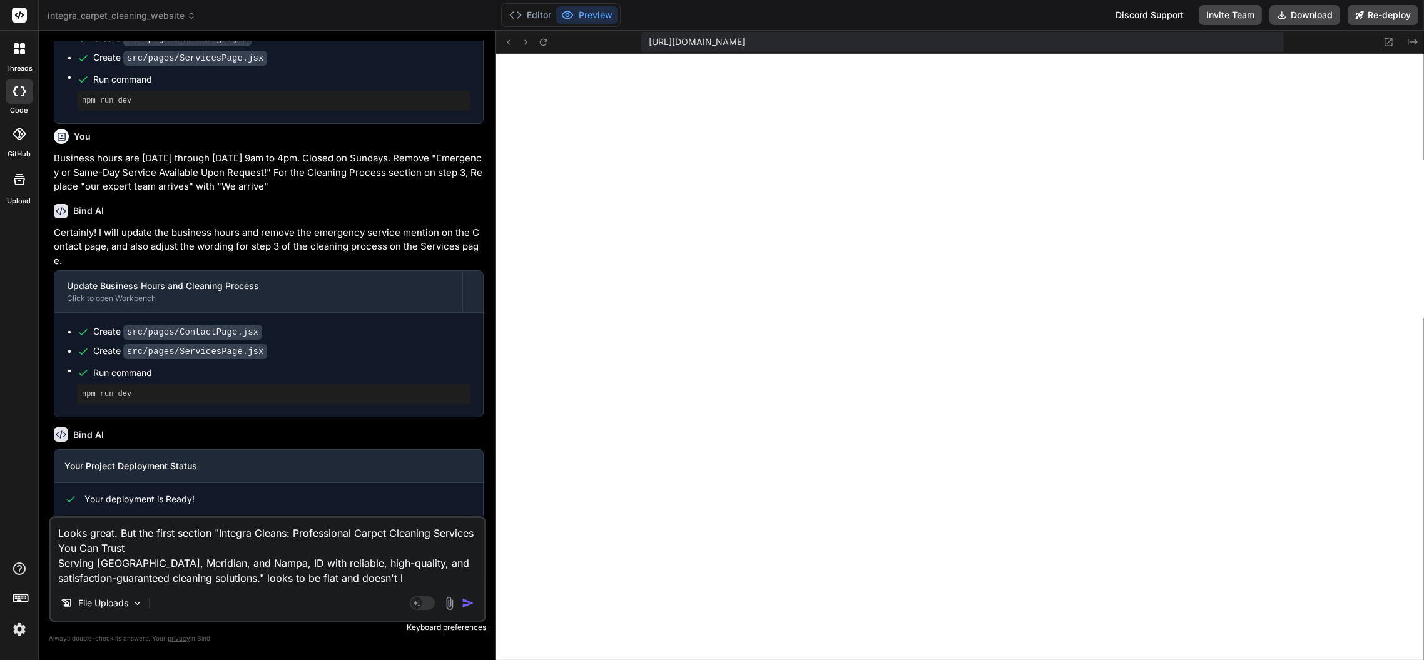
type textarea "x"
type textarea "Looks great. But the first section "Integra Cleans: Professional Carpet Cleanin…"
type textarea "x"
type textarea "Looks great. But the first section "Integra Cleans: Professional Carpet Cleanin…"
type textarea "x"
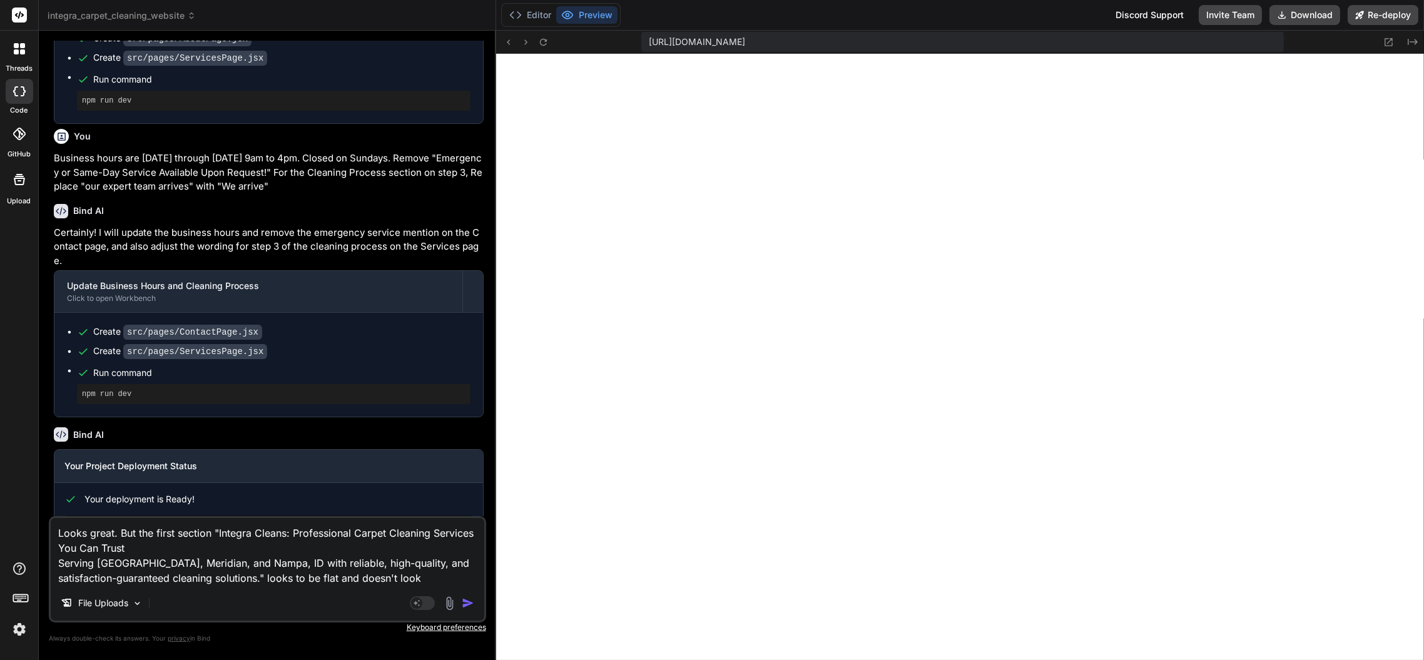
type textarea "Looks great. But the first section "Integra Cleans: Professional Carpet Cleanin…"
type textarea "x"
type textarea "Looks great. But the first section "Integra Cleans: Professional Carpet Cleanin…"
type textarea "x"
type textarea "Looks great. But the first section "Integra Cleans: Professional Carpet Cleanin…"
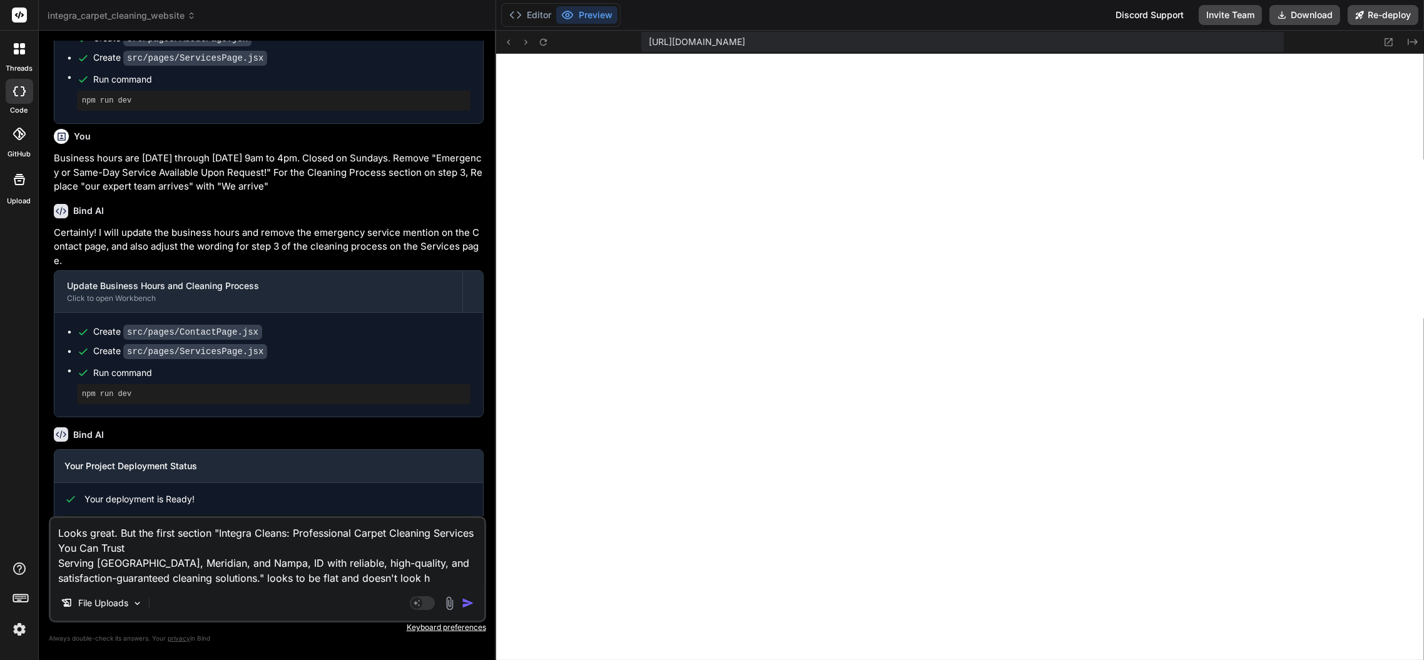
type textarea "x"
type textarea "Looks great. But the first section "Integra Cleans: Professional Carpet Cleanin…"
type textarea "x"
type textarea "Looks great. But the first section "Integra Cleans: Professional Carpet Cleanin…"
type textarea "x"
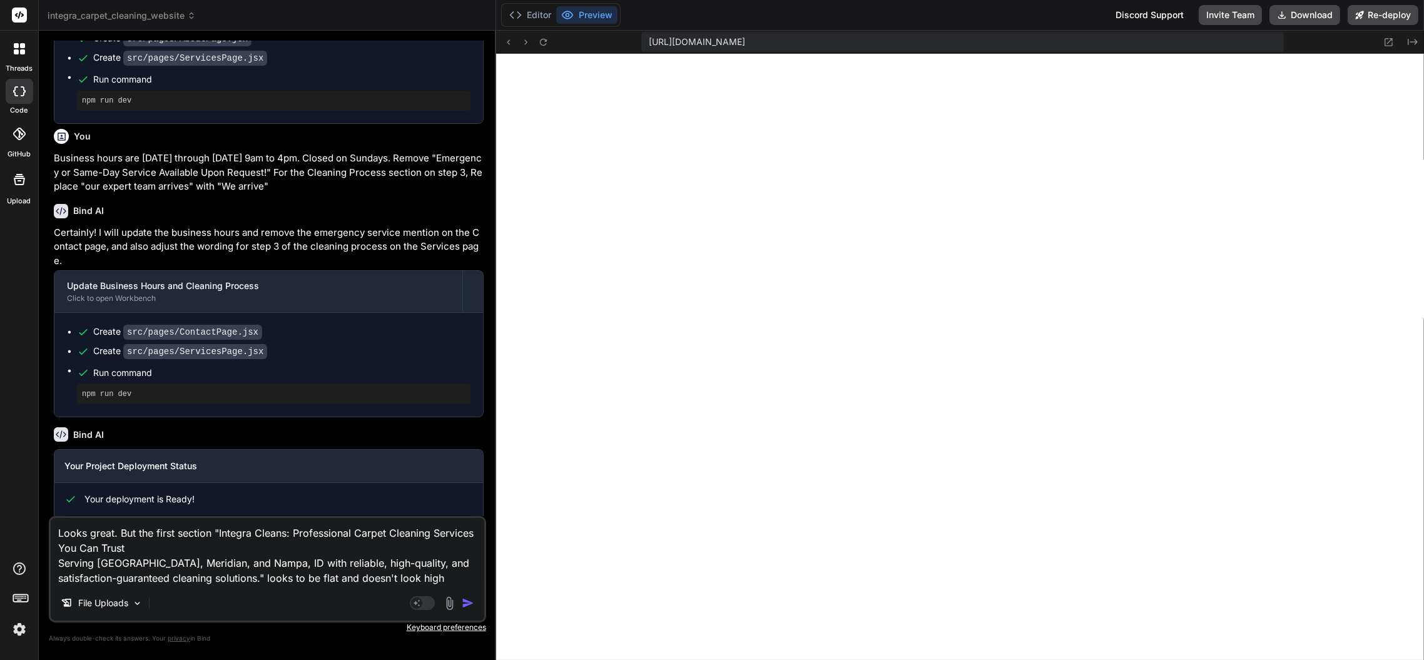
type textarea "Looks great. But the first section "Integra Cleans: Professional Carpet Cleanin…"
type textarea "x"
type textarea "Looks great. But the first section "Integra Cleans: Professional Carpet Cleanin…"
type textarea "x"
type textarea "Looks great. But the first section "Integra Cleans: Professional Carpet Cleanin…"
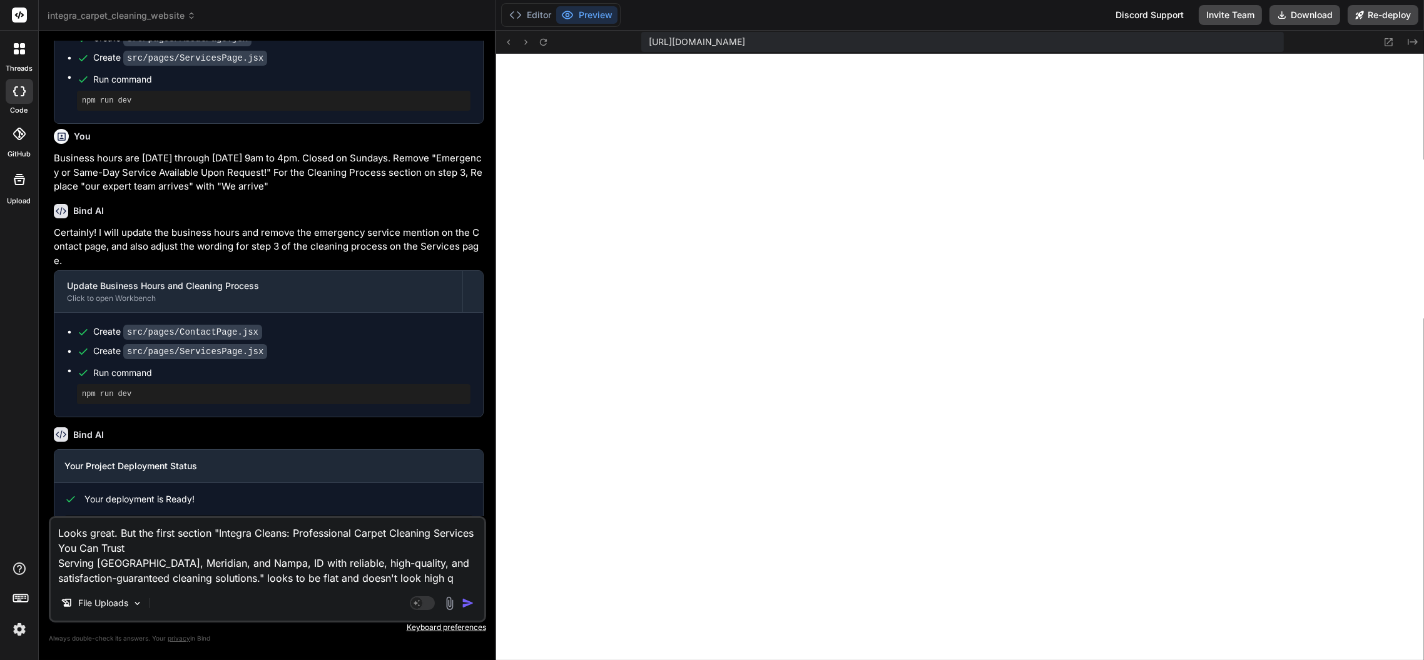
type textarea "x"
type textarea "Looks great. But the first section "Integra Cleans: Professional Carpet Cleanin…"
type textarea "x"
type textarea "Looks great. But the first section "Integra Cleans: Professional Carpet Cleanin…"
type textarea "x"
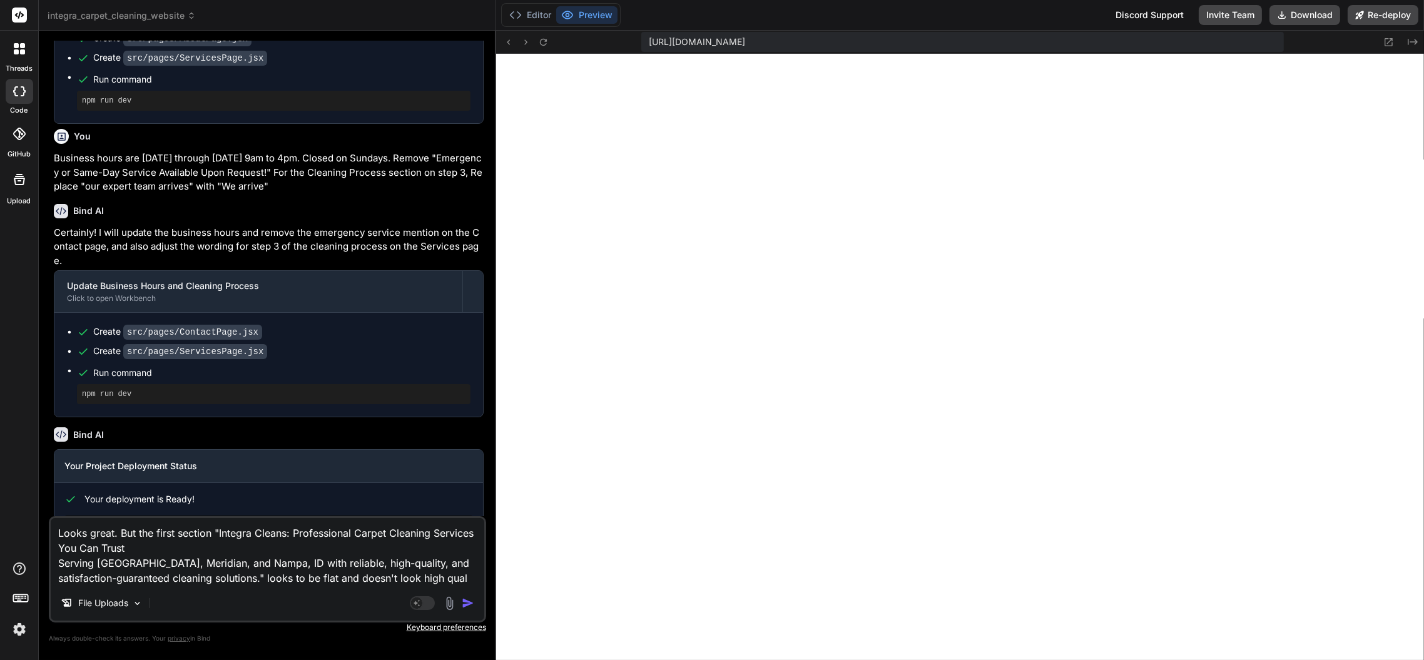
type textarea "Looks great. But the first section "Integra Cleans: Professional Carpet Cleanin…"
type textarea "x"
type textarea "Looks great. But the first section "Integra Cleans: Professional Carpet Cleanin…"
type textarea "x"
type textarea "Looks great. But the first section "Integra Cleans: Professional Carpet Cleanin…"
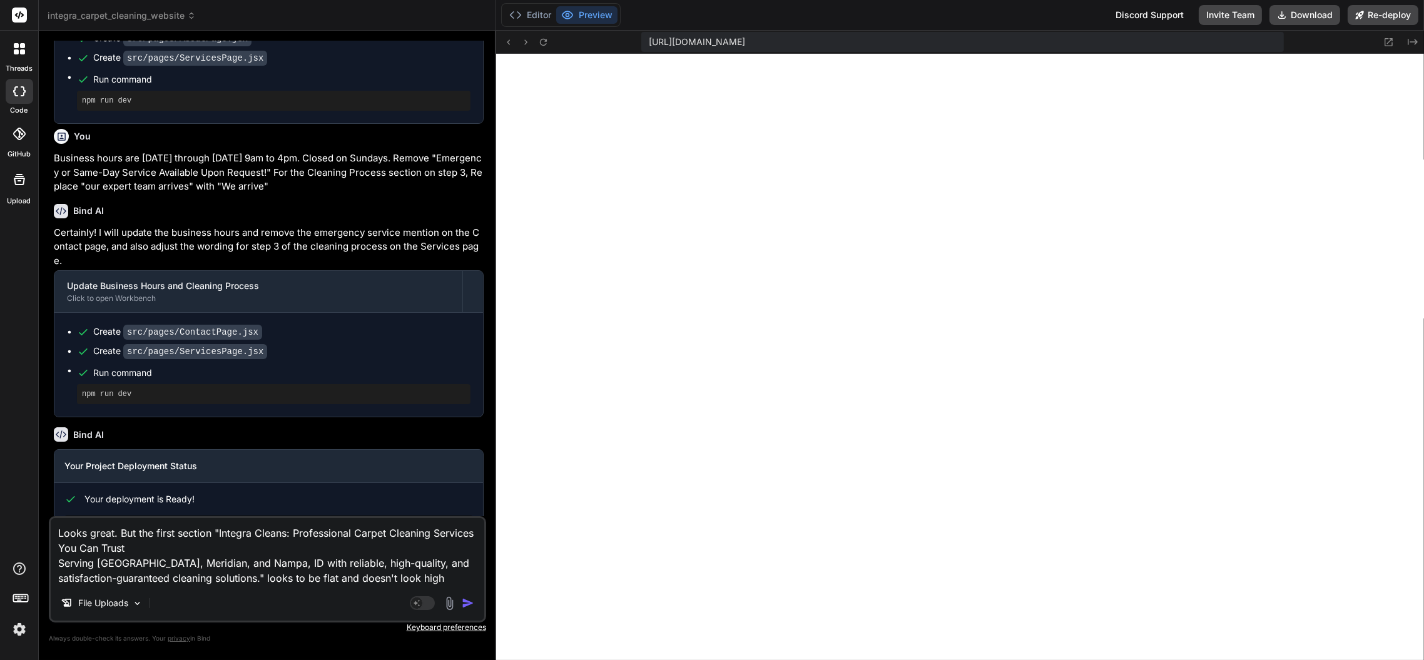
type textarea "x"
type textarea "Looks great. But the first section "Integra Cleans: Professional Carpet Cleanin…"
type textarea "x"
type textarea "Looks great. But the first section "Integra Cleans: Professional Carpet Cleanin…"
type textarea "x"
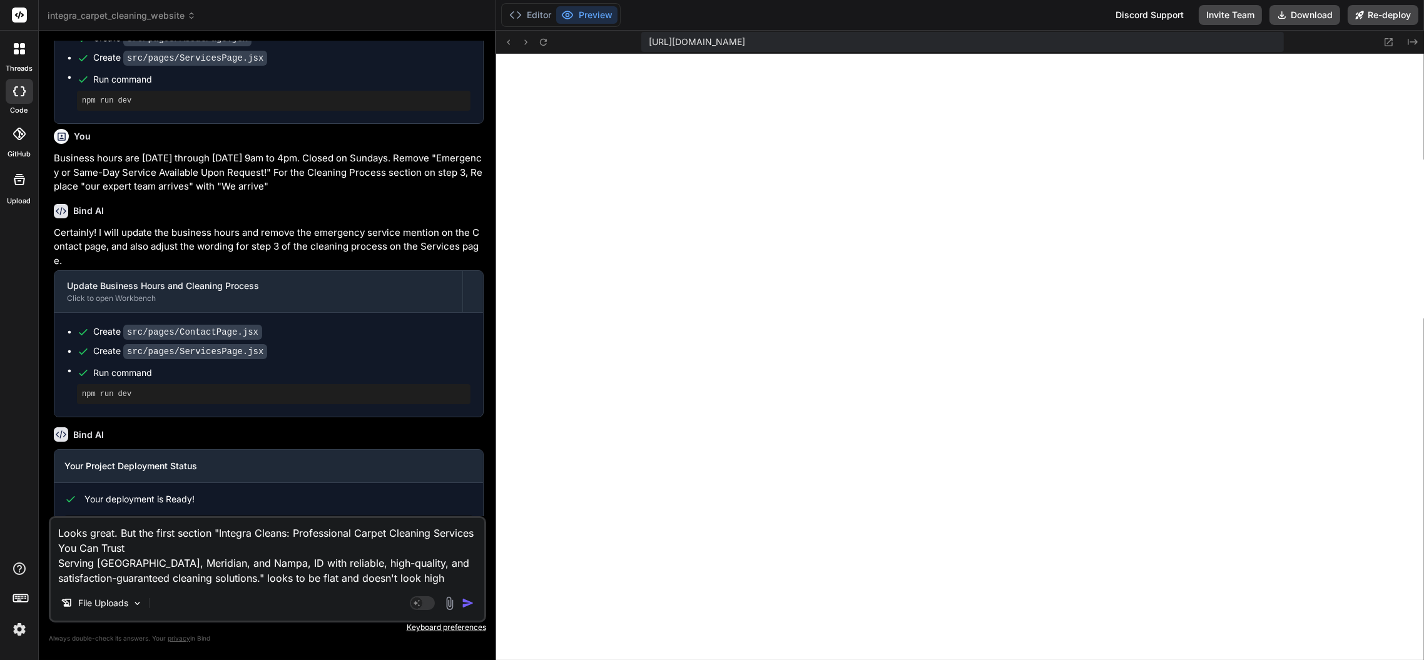
type textarea "Looks great. But the first section "Integra Cleans: Professional Carpet Cleanin…"
type textarea "x"
type textarea "Looks great. But the first section "Integra Cleans: Professional Carpet Cleanin…"
type textarea "x"
type textarea "Looks great. But the first section "Integra Cleans: Professional Carpet Cleanin…"
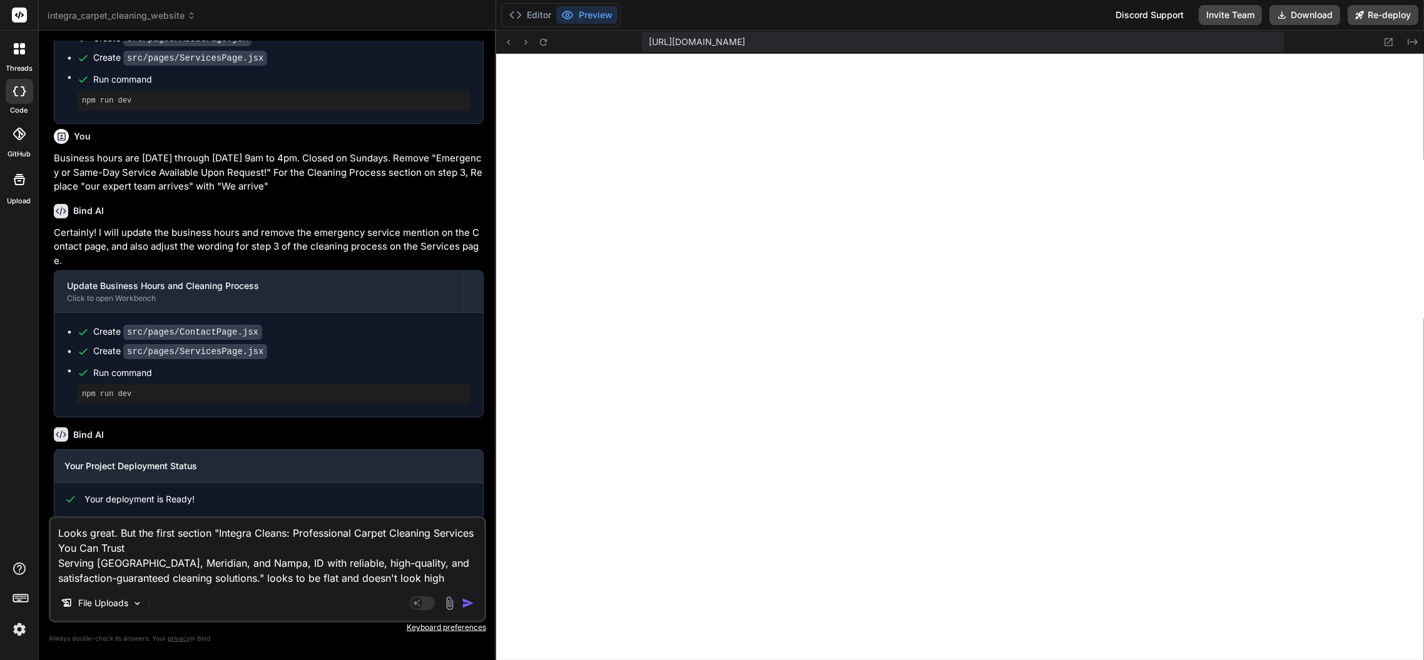
type textarea "x"
type textarea "Looks great. But the first section "Integra Cleans: Professional Carpet Cleanin…"
type textarea "x"
type textarea "Looks great. But the first section "Integra Cleans: Professional Carpet Cleanin…"
type textarea "x"
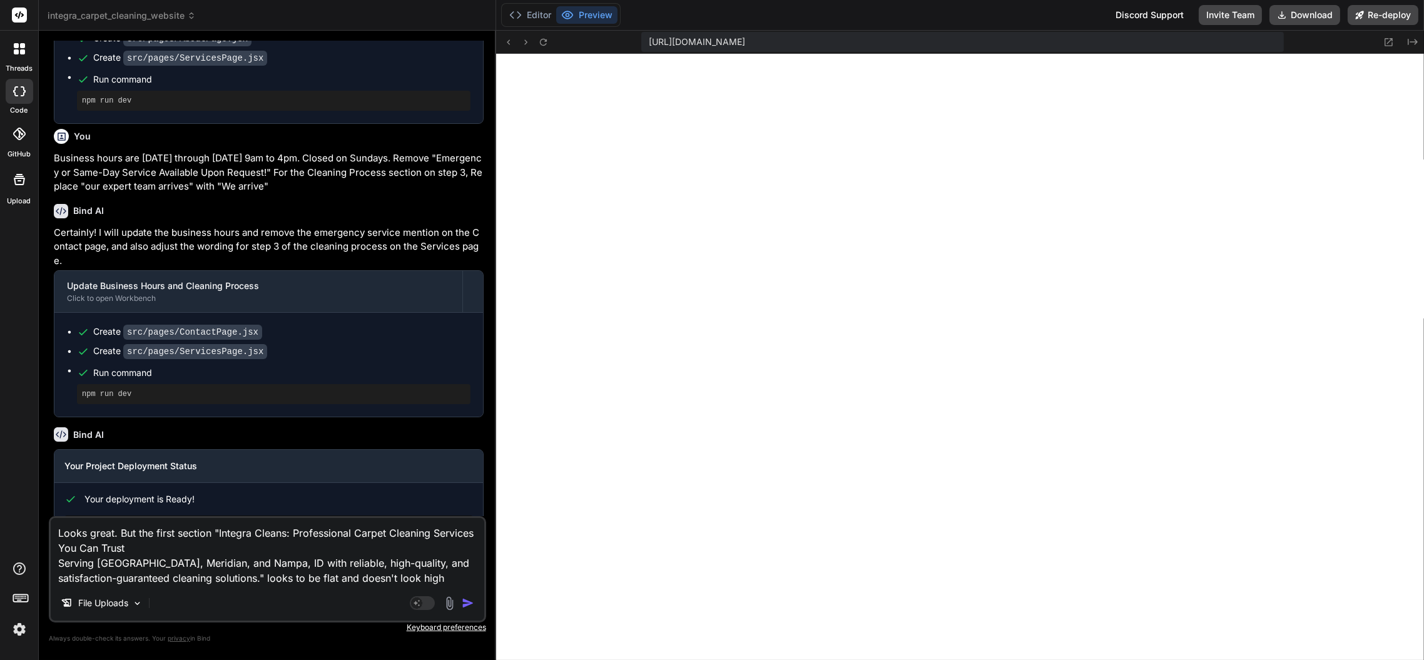
type textarea "Looks great. But the first section "Integra Cleans: Professional Carpet Cleanin…"
type textarea "x"
type textarea "Looks great. But the first section "Integra Cleans: Professional Carpet Cleanin…"
type textarea "x"
type textarea "Looks great. But the first section "Integra Cleans: Professional Carpet Cleanin…"
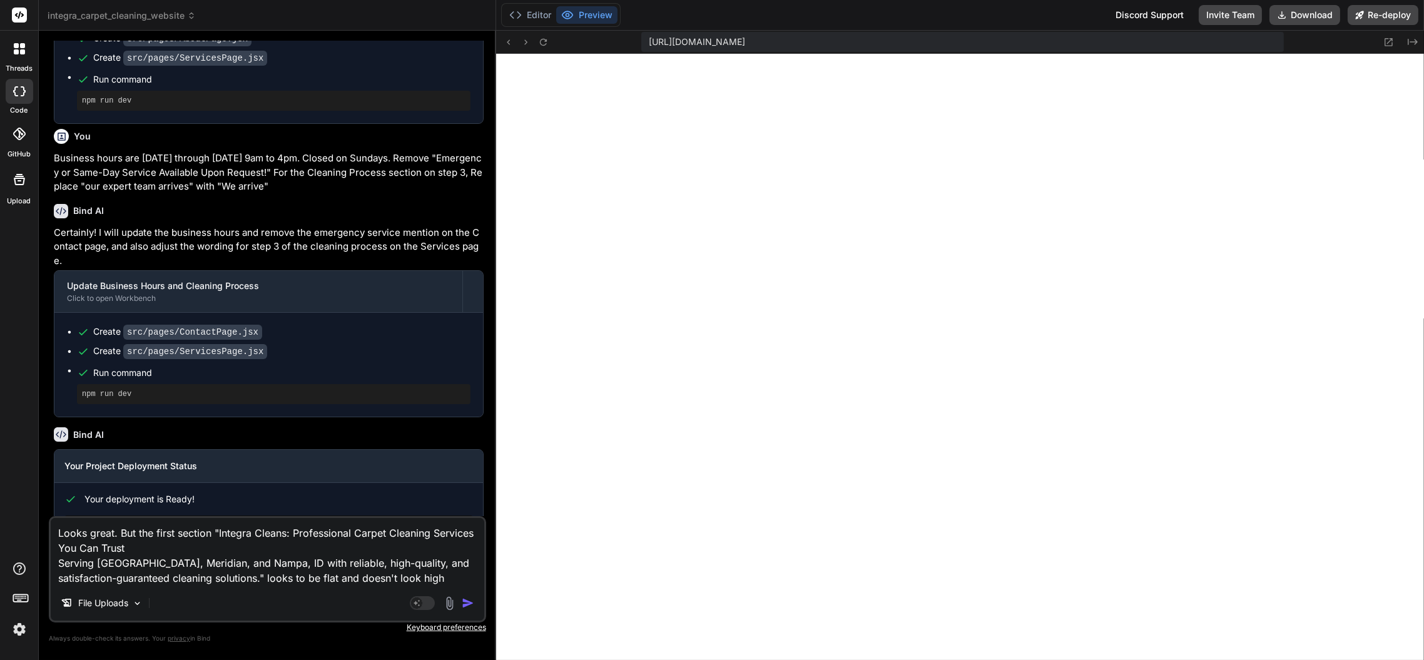
type textarea "x"
type textarea "Looks great. But the first section "Integra Cleans: Professional Carpet Cleanin…"
type textarea "x"
type textarea "Looks great. But the first section "Integra Cleans: Professional Carpet Cleanin…"
type textarea "x"
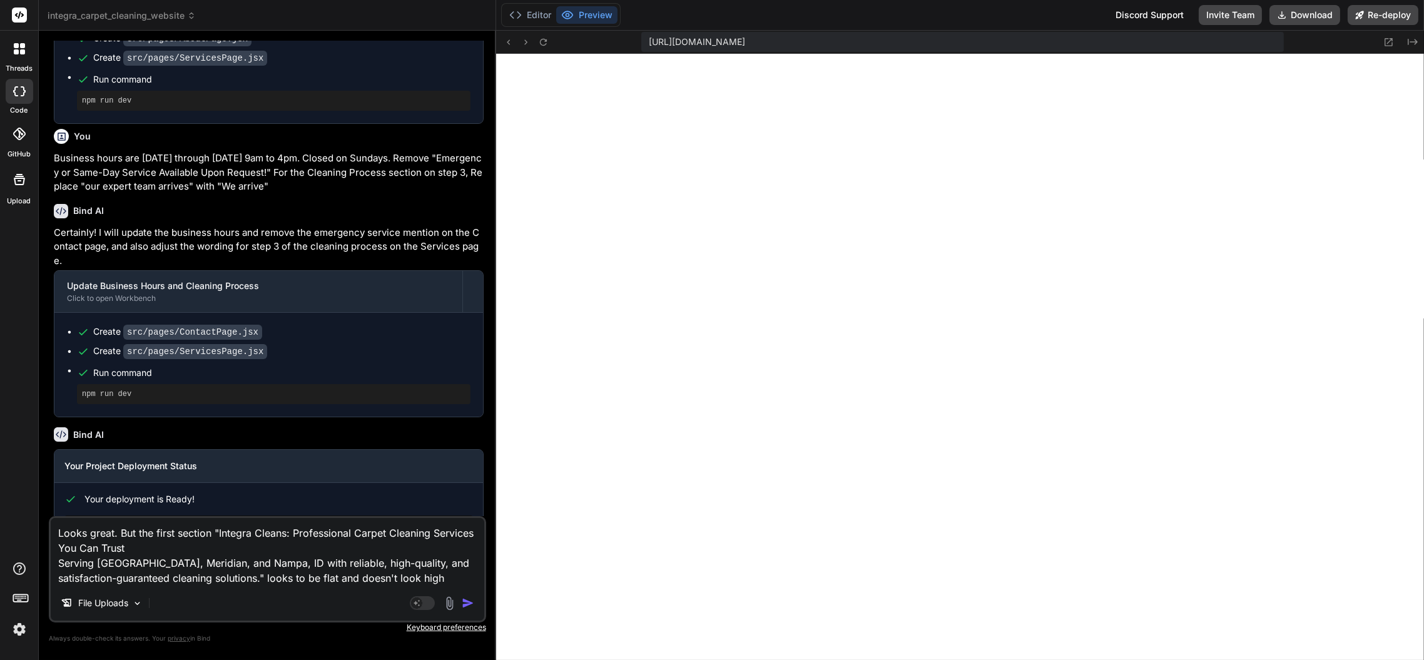
type textarea "Looks great. But the first section "Integra Cleans: Professional Carpet Cleanin…"
type textarea "x"
type textarea "Looks great. But the first section "Integra Cleans: Professional Carpet Cleanin…"
type textarea "x"
type textarea "Looks great. But the first section "Integra Cleans: Professional Carpet Cleanin…"
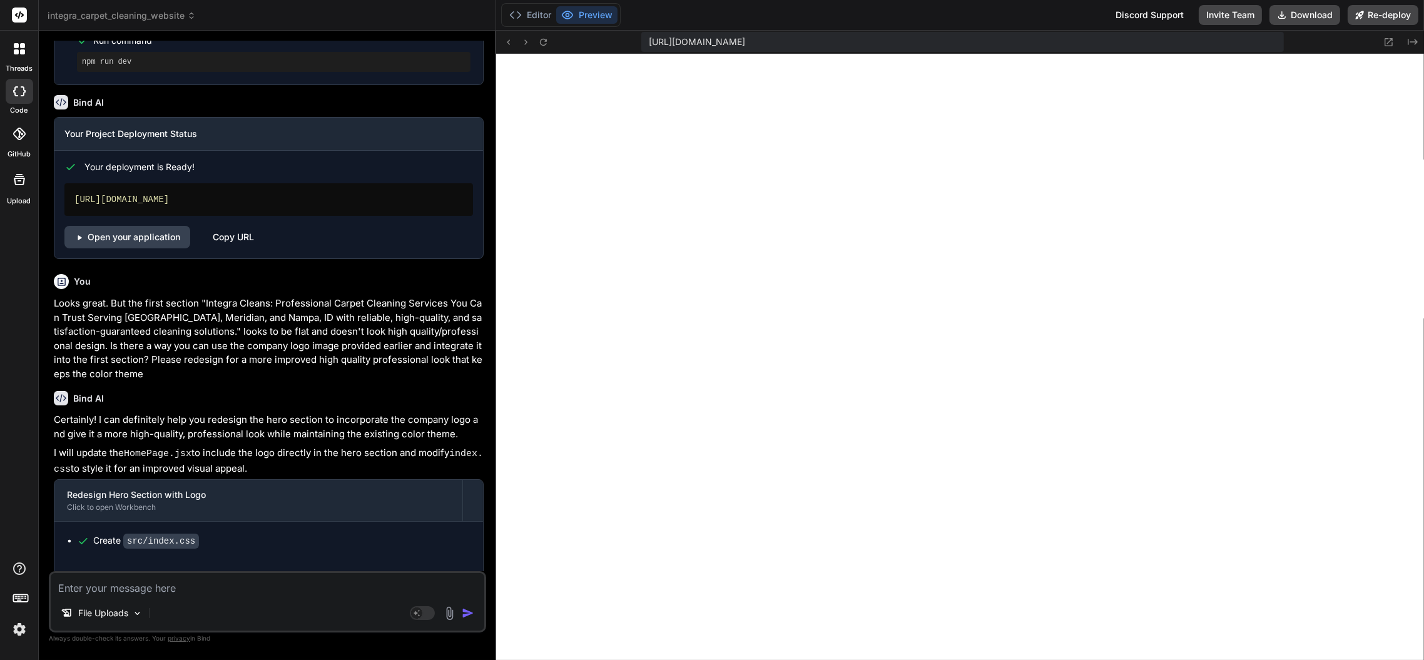
scroll to position [1246, 0]
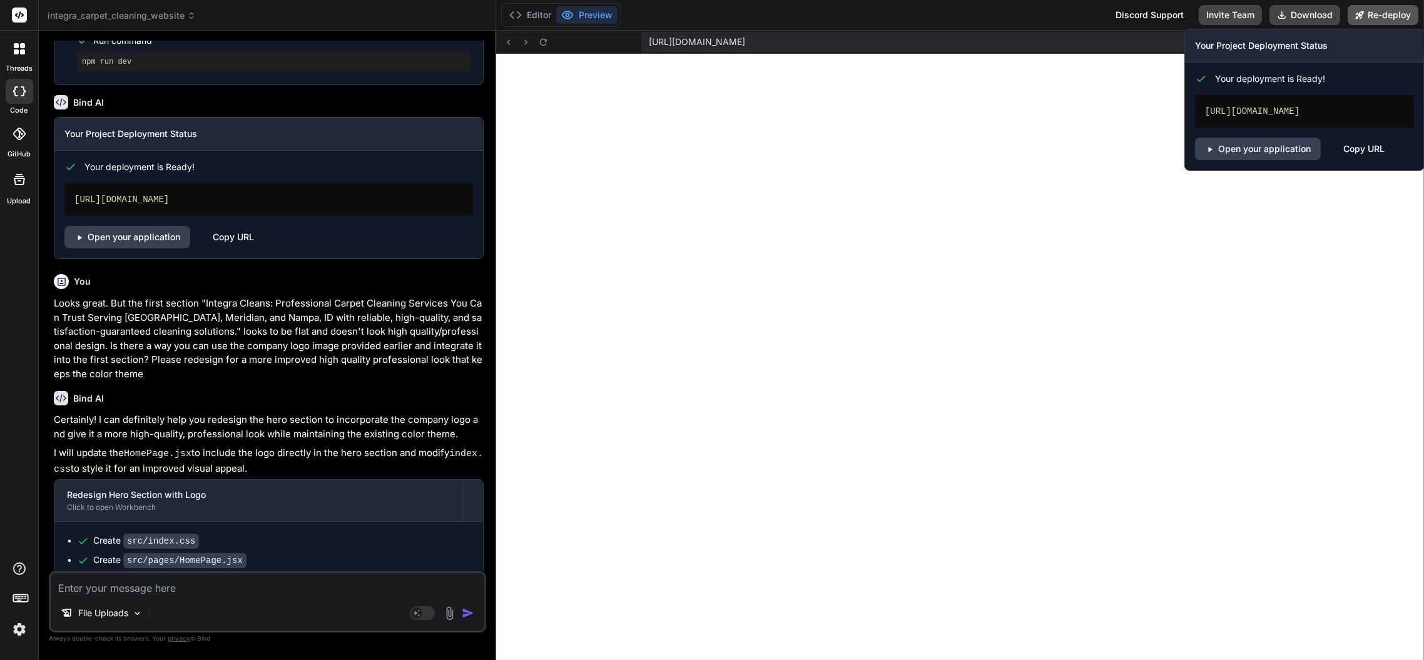
click at [1399, 11] on button "Re-deploy" at bounding box center [1383, 15] width 71 height 20
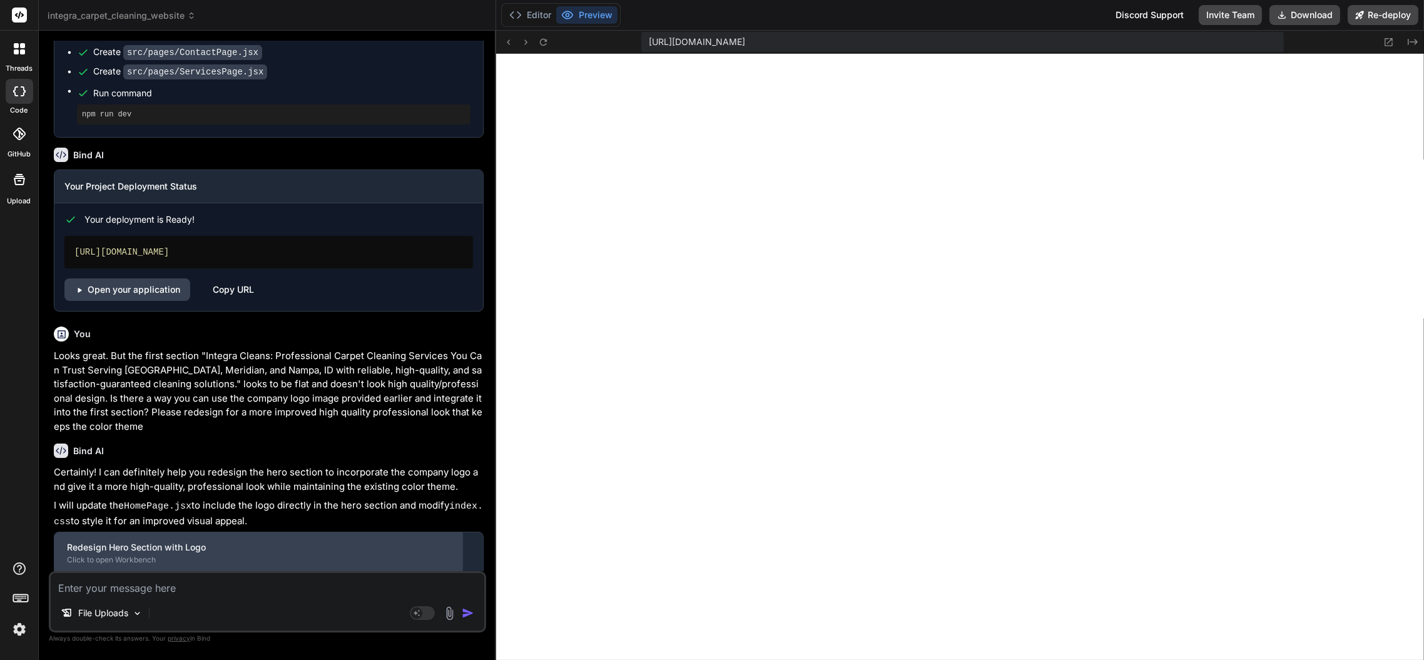
scroll to position [2370, 0]
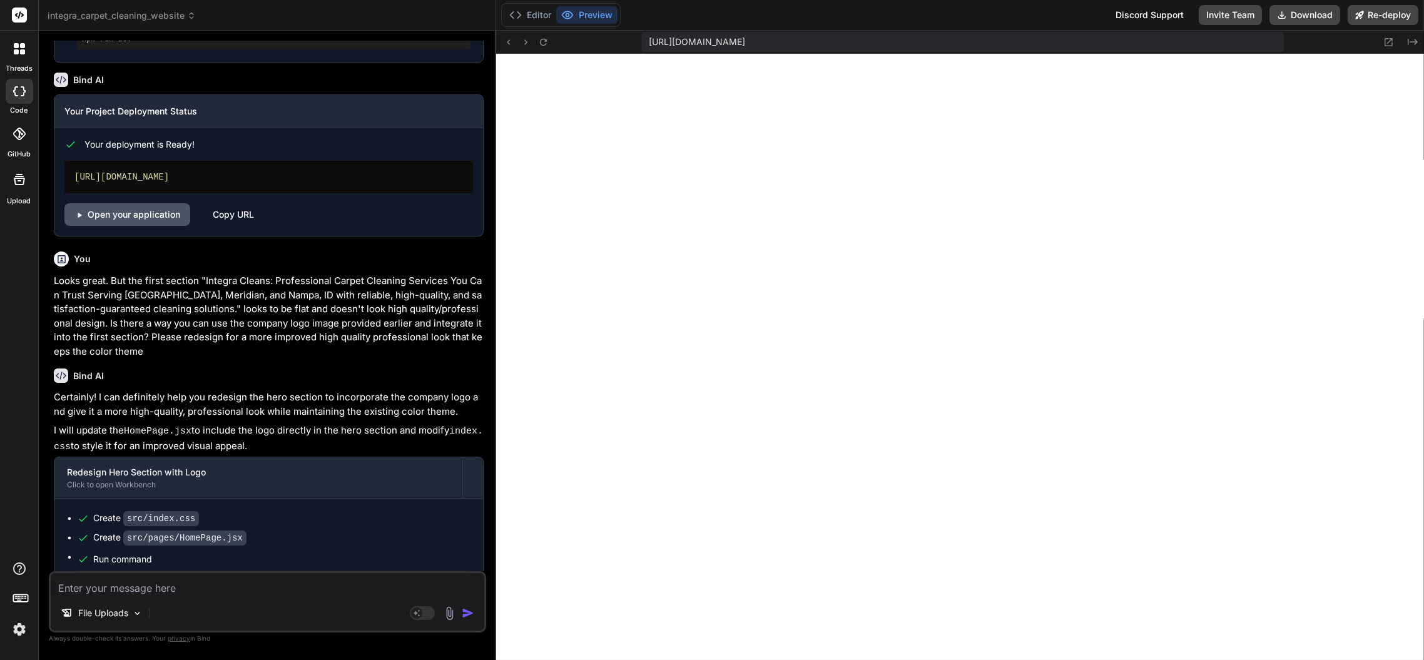
click at [136, 203] on link "Open your application" at bounding box center [127, 214] width 126 height 23
click at [161, 203] on link "Open your application" at bounding box center [127, 214] width 126 height 23
click at [261, 588] on textarea at bounding box center [268, 584] width 434 height 23
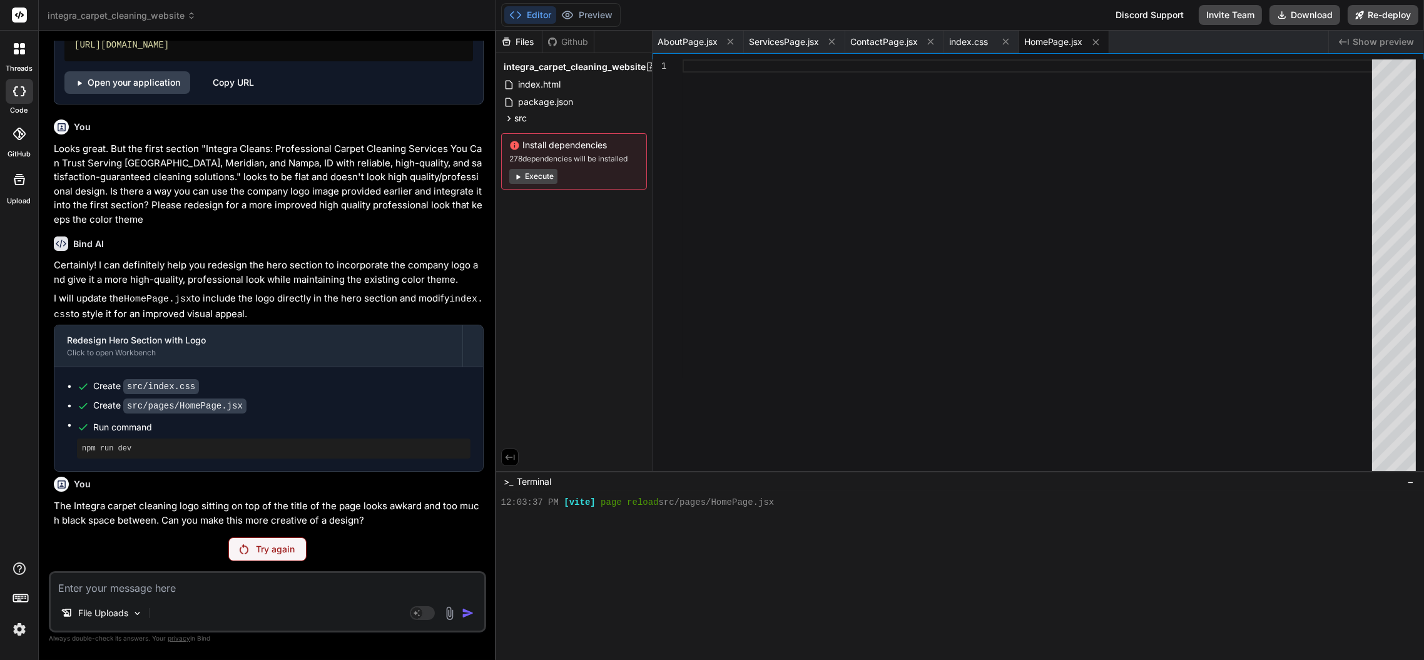
scroll to position [2469, 0]
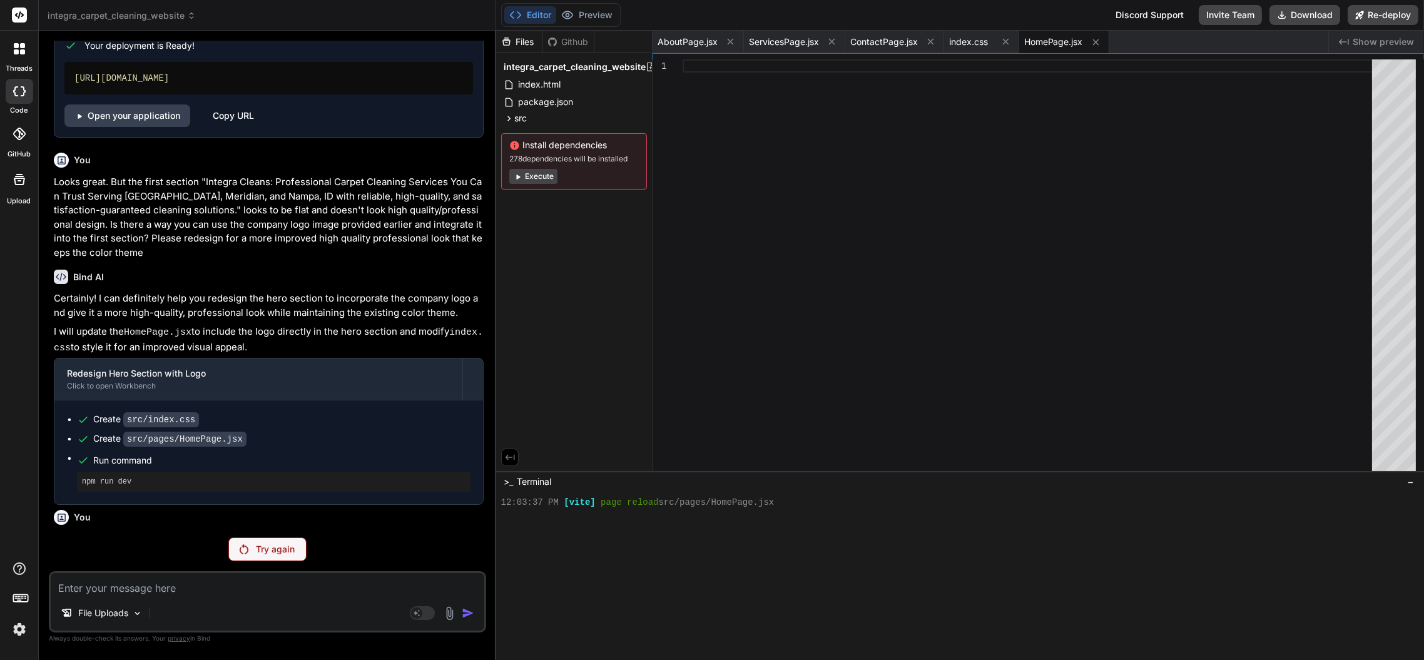
click at [273, 541] on div "Try again" at bounding box center [267, 550] width 78 height 24
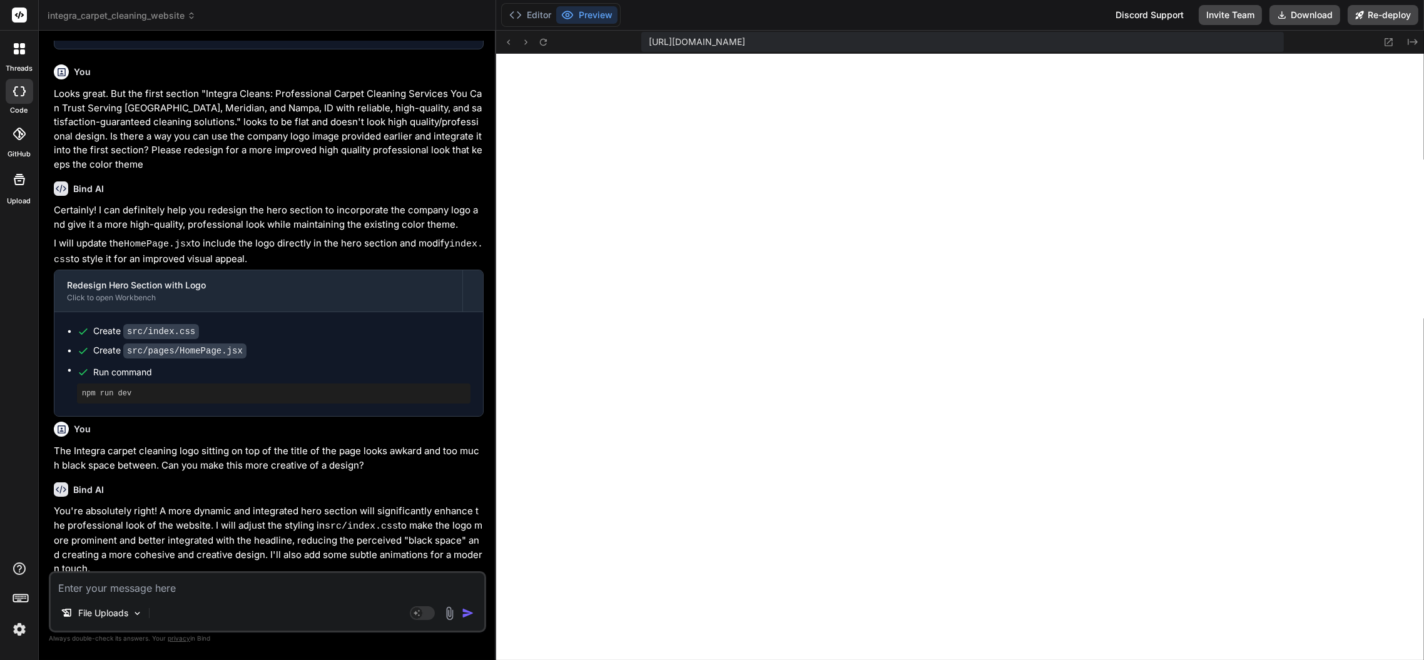
scroll to position [1471, 0]
click at [339, 588] on textarea at bounding box center [268, 584] width 434 height 23
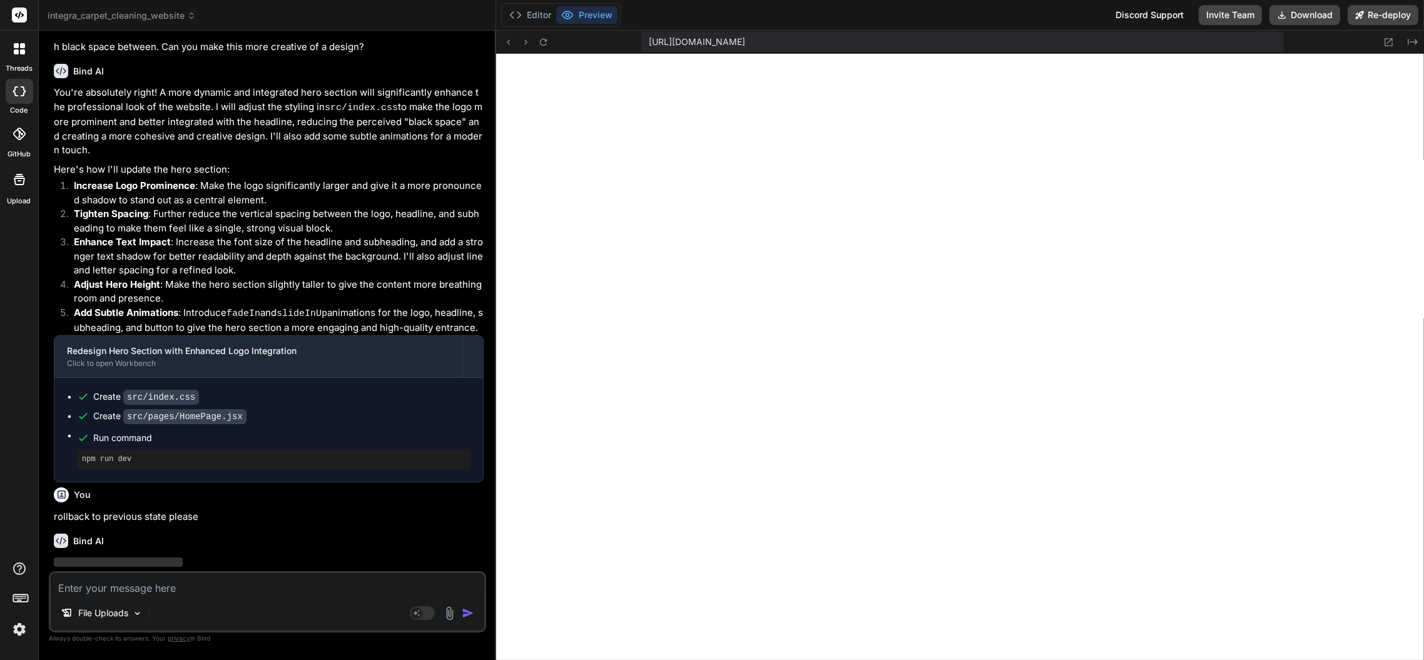
scroll to position [2982, 0]
